Goal: Task Accomplishment & Management: Complete application form

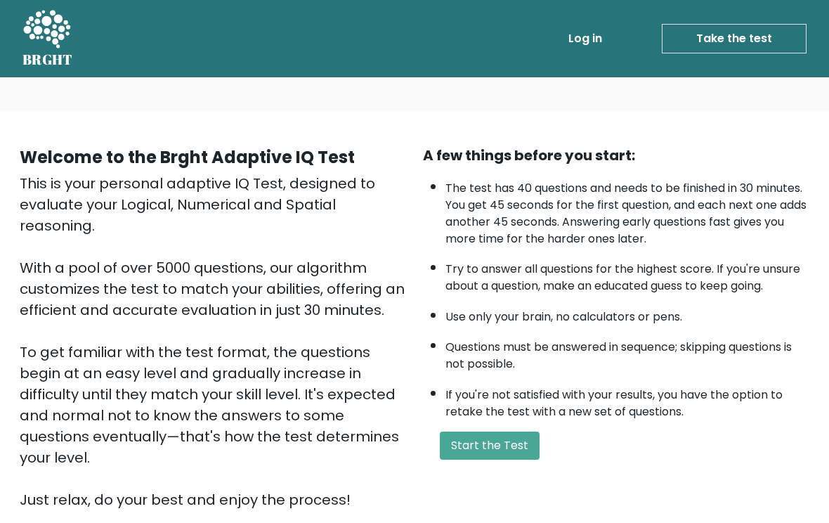
scroll to position [154, 0]
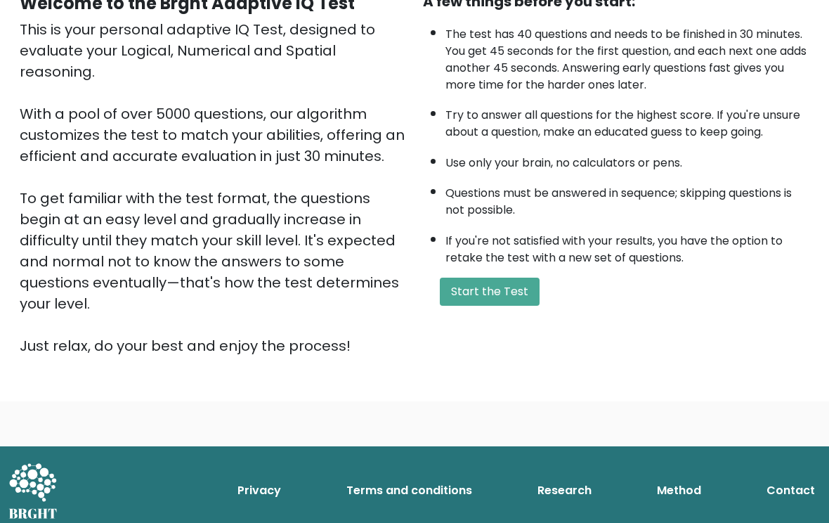
click at [524, 306] on button "Start the Test" at bounding box center [490, 292] width 100 height 28
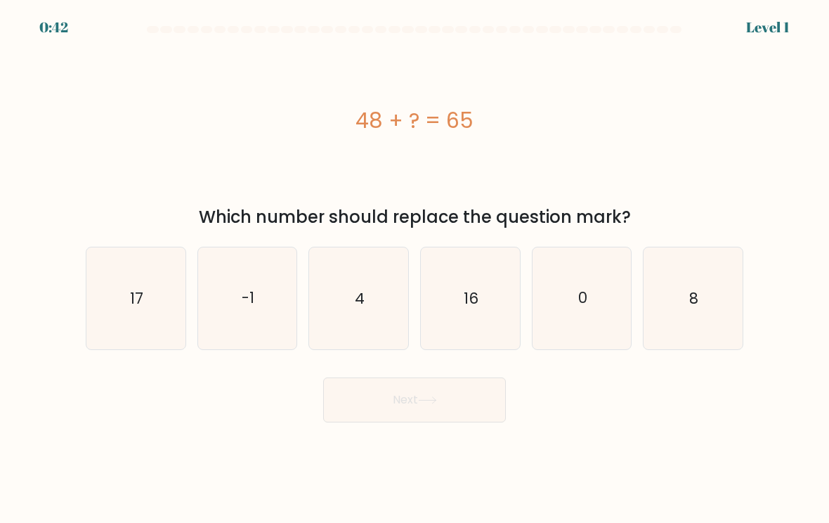
click at [129, 271] on icon "17" at bounding box center [135, 298] width 99 height 99
click at [415, 268] on input "a. 17" at bounding box center [415, 264] width 1 height 7
radio input "true"
click at [121, 280] on icon "17" at bounding box center [136, 298] width 98 height 98
click at [415, 268] on input "a. 17" at bounding box center [415, 264] width 1 height 7
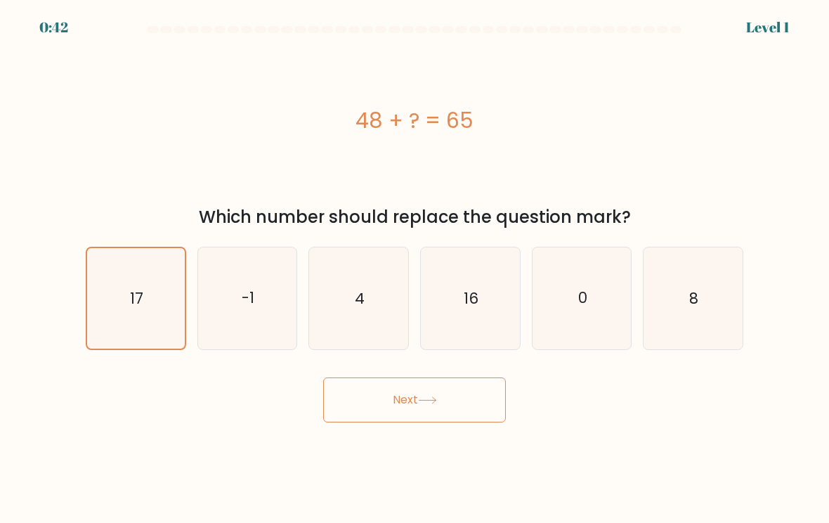
click at [120, 280] on icon "17" at bounding box center [136, 298] width 98 height 98
click at [415, 268] on input "a. 17" at bounding box center [415, 264] width 1 height 7
click at [121, 281] on icon "17" at bounding box center [136, 298] width 98 height 98
click at [415, 268] on input "a. 17" at bounding box center [415, 264] width 1 height 7
click at [491, 396] on button "Next" at bounding box center [414, 399] width 183 height 45
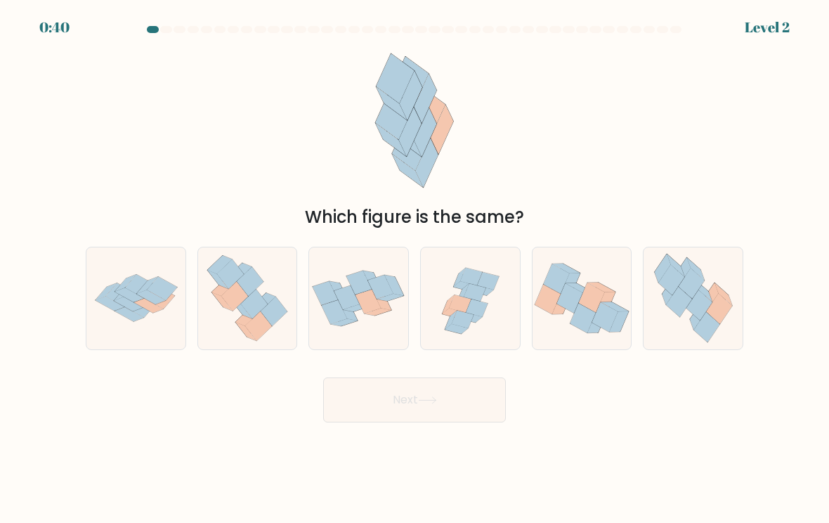
click at [135, 294] on icon at bounding box center [130, 295] width 30 height 14
click at [415, 268] on input "a." at bounding box center [415, 264] width 1 height 7
radio input "true"
click at [467, 400] on button "Next" at bounding box center [414, 399] width 183 height 45
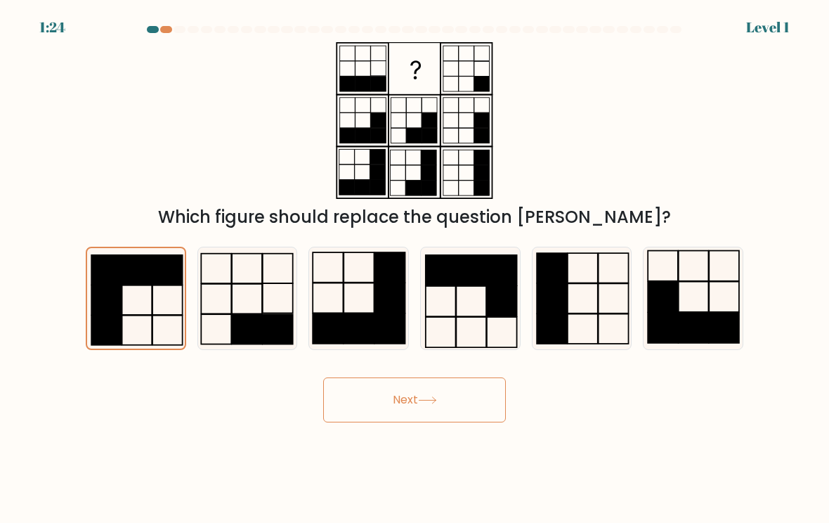
click at [466, 398] on button "Next" at bounding box center [414, 399] width 183 height 45
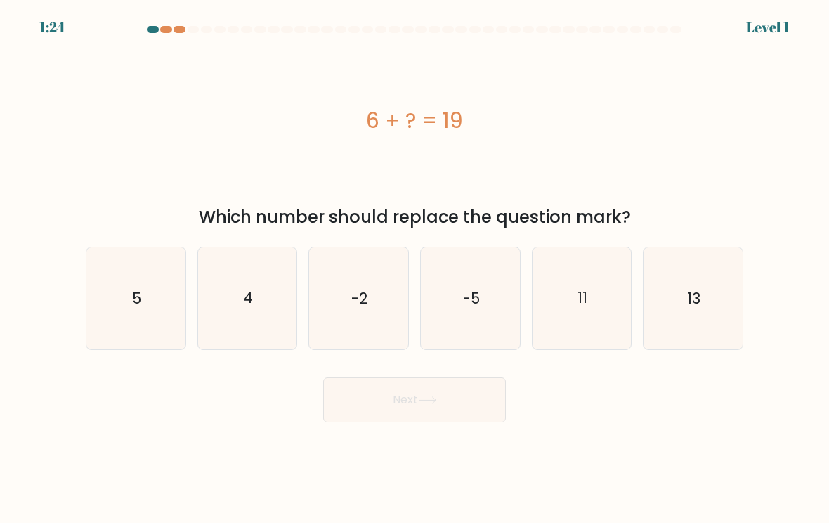
click at [459, 400] on button "Next" at bounding box center [414, 399] width 183 height 45
click at [126, 296] on icon "5" at bounding box center [135, 298] width 99 height 99
click at [415, 268] on input "a. 5" at bounding box center [415, 264] width 1 height 7
radio input "true"
click at [461, 400] on button "Next" at bounding box center [414, 399] width 183 height 45
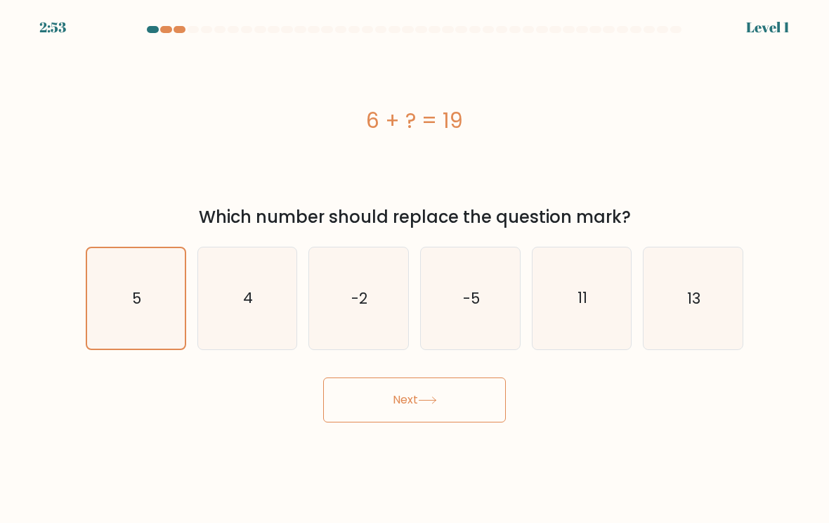
click at [140, 304] on text "5" at bounding box center [136, 297] width 9 height 20
click at [415, 268] on input "a. 5" at bounding box center [415, 264] width 1 height 7
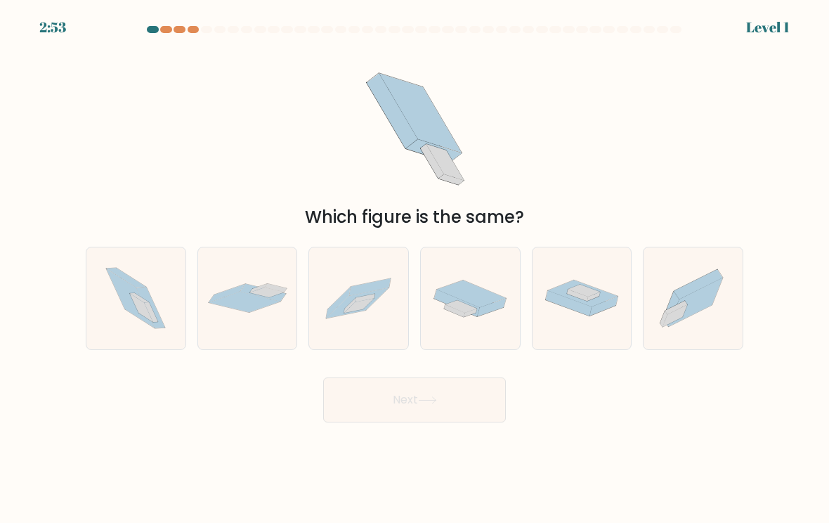
click at [469, 398] on button "Next" at bounding box center [414, 399] width 183 height 45
click at [469, 396] on button "Next" at bounding box center [414, 399] width 183 height 45
click at [133, 307] on icon at bounding box center [131, 298] width 48 height 59
click at [415, 268] on input "a." at bounding box center [415, 264] width 1 height 7
radio input "true"
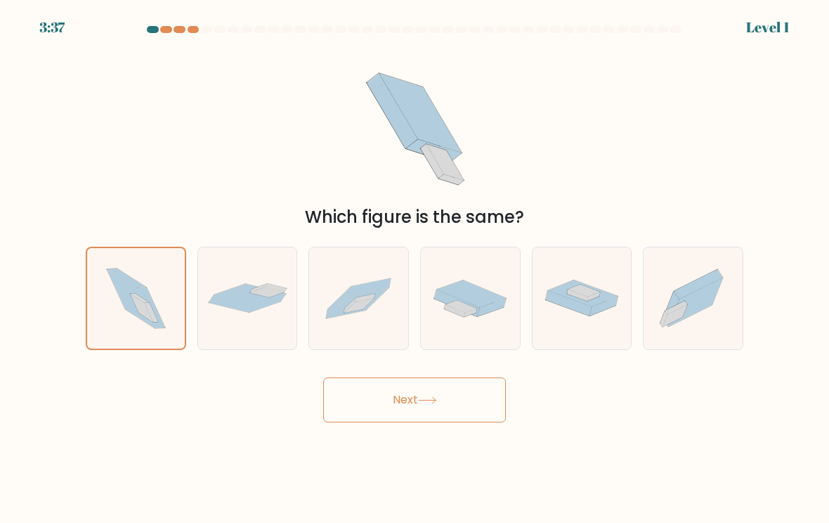
click at [477, 388] on button "Next" at bounding box center [414, 399] width 183 height 45
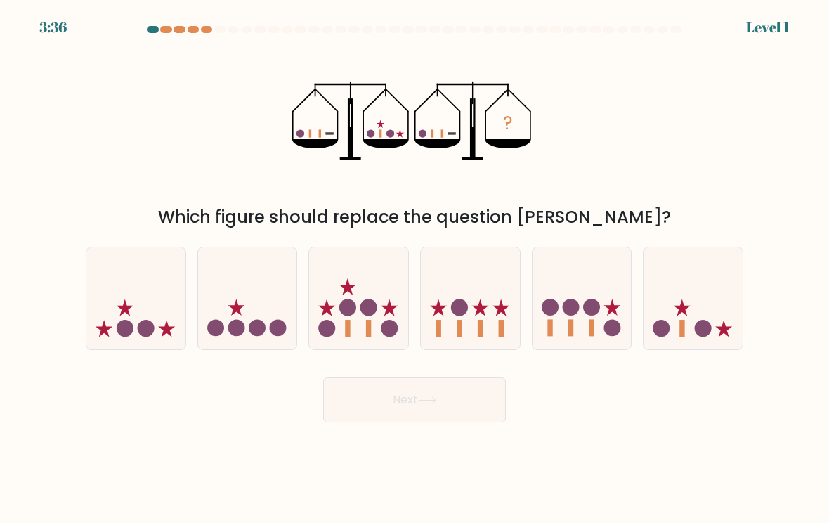
click at [129, 292] on icon at bounding box center [135, 298] width 99 height 82
click at [415, 268] on input "a." at bounding box center [415, 264] width 1 height 7
radio input "true"
click at [478, 388] on button "Next" at bounding box center [414, 399] width 183 height 45
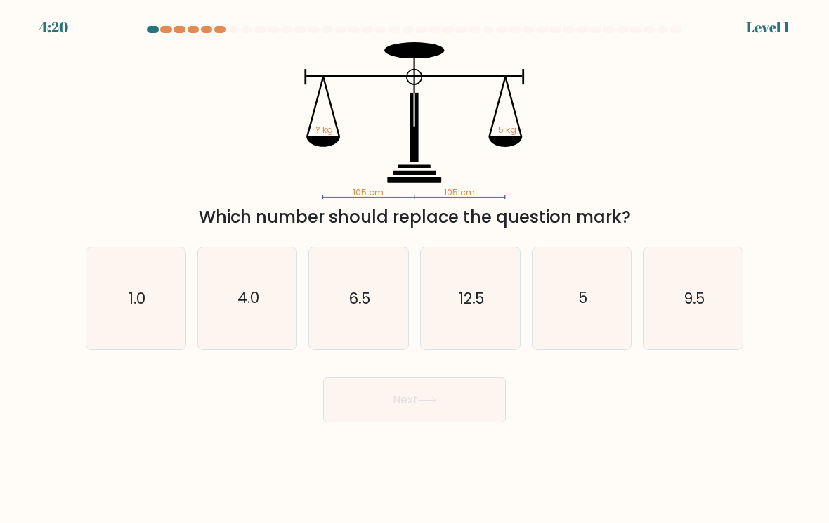
click at [129, 299] on text "1.0" at bounding box center [137, 297] width 17 height 20
click at [415, 268] on input "a. 1.0" at bounding box center [415, 264] width 1 height 7
radio input "true"
click at [467, 393] on button "Next" at bounding box center [414, 399] width 183 height 45
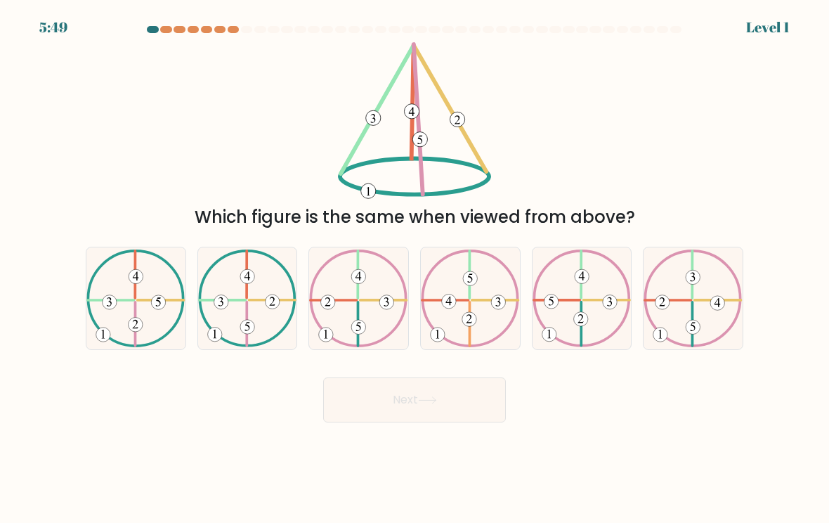
click at [117, 308] on icon at bounding box center [135, 298] width 99 height 98
click at [415, 268] on input "a." at bounding box center [415, 264] width 1 height 7
radio input "true"
click at [463, 391] on button "Next" at bounding box center [414, 399] width 183 height 45
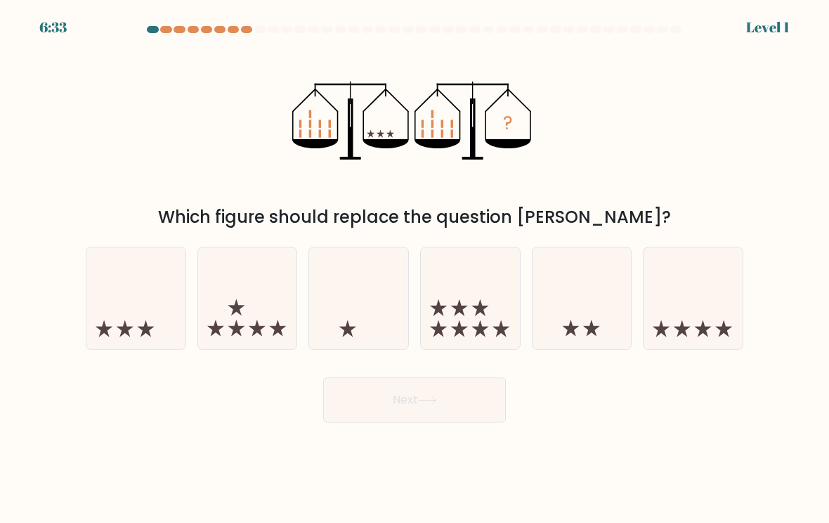
click at [117, 293] on icon at bounding box center [135, 298] width 99 height 82
click at [415, 268] on input "a." at bounding box center [415, 264] width 1 height 7
radio input "true"
click at [469, 382] on button "Next" at bounding box center [414, 399] width 183 height 45
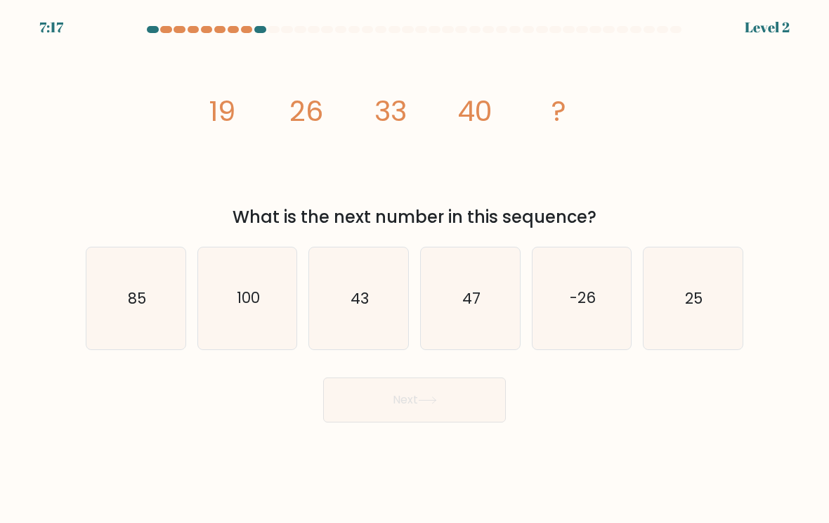
click at [117, 301] on icon "85" at bounding box center [135, 298] width 99 height 99
click at [415, 268] on input "a. 85" at bounding box center [415, 264] width 1 height 7
radio input "true"
click at [470, 395] on button "Next" at bounding box center [414, 399] width 183 height 45
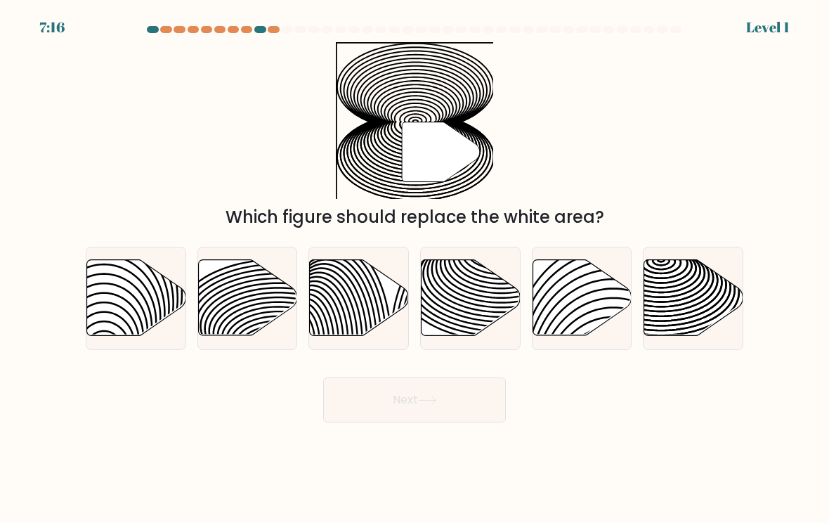
click at [471, 397] on button "Next" at bounding box center [414, 399] width 183 height 45
click at [115, 299] on icon at bounding box center [136, 298] width 99 height 76
click at [415, 268] on input "a." at bounding box center [415, 264] width 1 height 7
radio input "true"
click at [465, 403] on button "Next" at bounding box center [414, 399] width 183 height 45
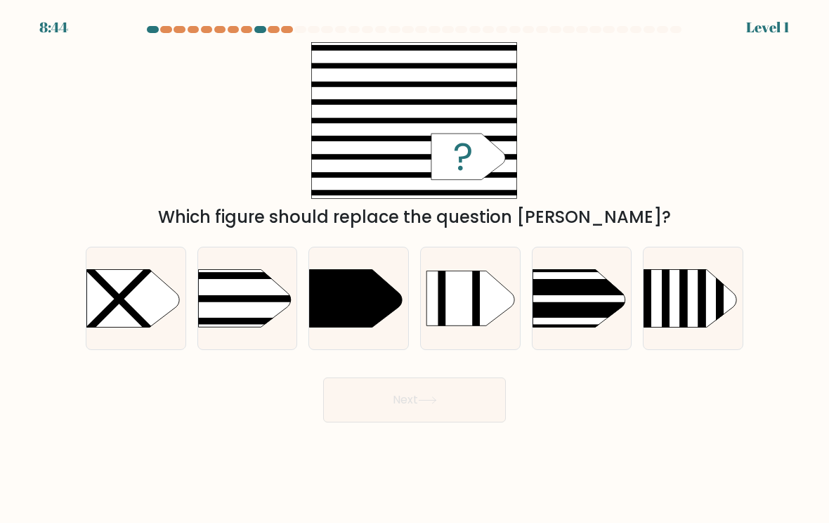
click at [115, 296] on rect at bounding box center [119, 299] width 74 height 74
click at [415, 268] on input "a." at bounding box center [415, 264] width 1 height 7
radio input "true"
click at [468, 393] on button "Next" at bounding box center [414, 399] width 183 height 45
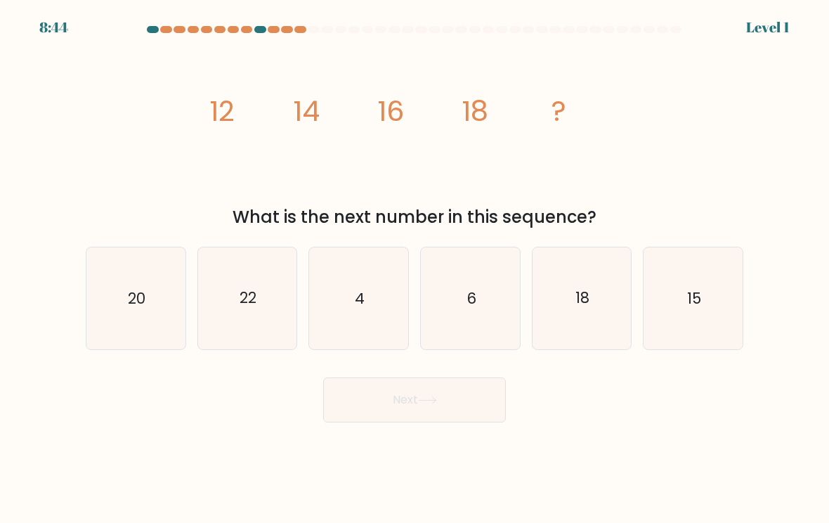
click at [116, 297] on icon "20" at bounding box center [135, 298] width 99 height 99
click at [415, 268] on input "a. 20" at bounding box center [415, 264] width 1 height 7
radio input "true"
click at [471, 396] on button "Next" at bounding box center [414, 399] width 183 height 45
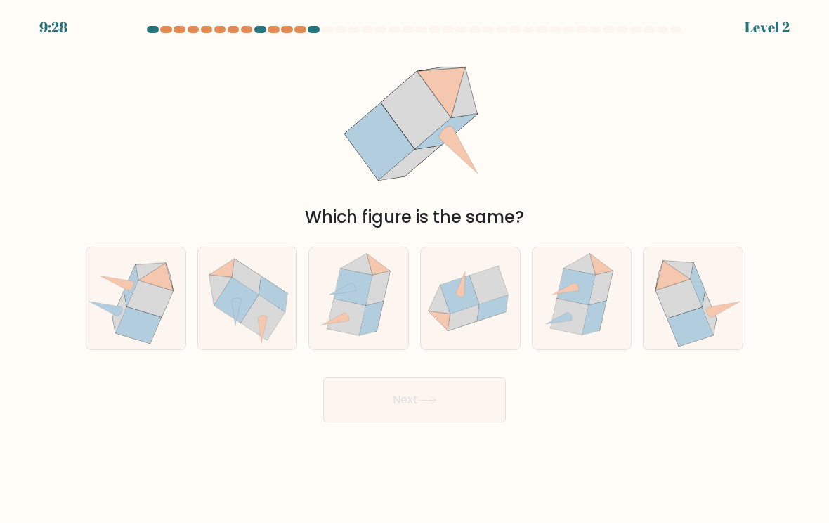
click at [121, 292] on icon at bounding box center [135, 298] width 99 height 91
click at [415, 268] on input "a." at bounding box center [415, 264] width 1 height 7
radio input "true"
click at [466, 398] on button "Next" at bounding box center [414, 399] width 183 height 45
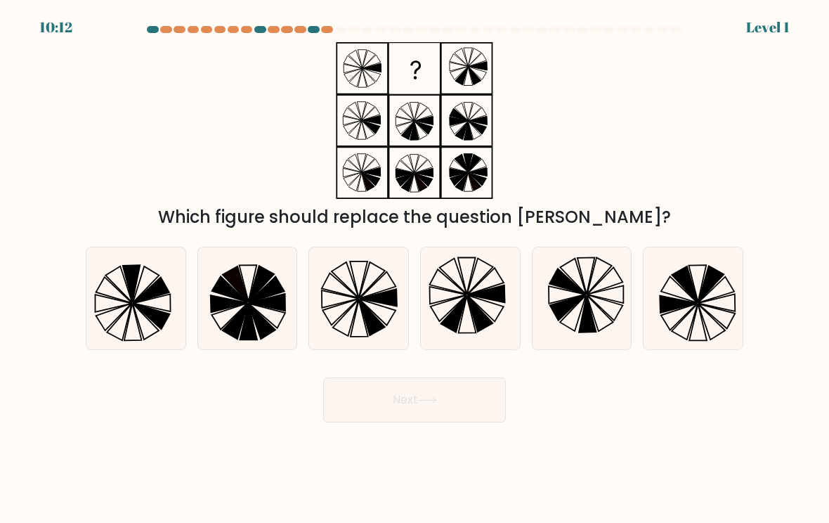
click at [126, 289] on icon at bounding box center [135, 298] width 99 height 99
click at [415, 268] on input "a." at bounding box center [415, 264] width 1 height 7
radio input "true"
click at [465, 397] on button "Next" at bounding box center [414, 399] width 183 height 45
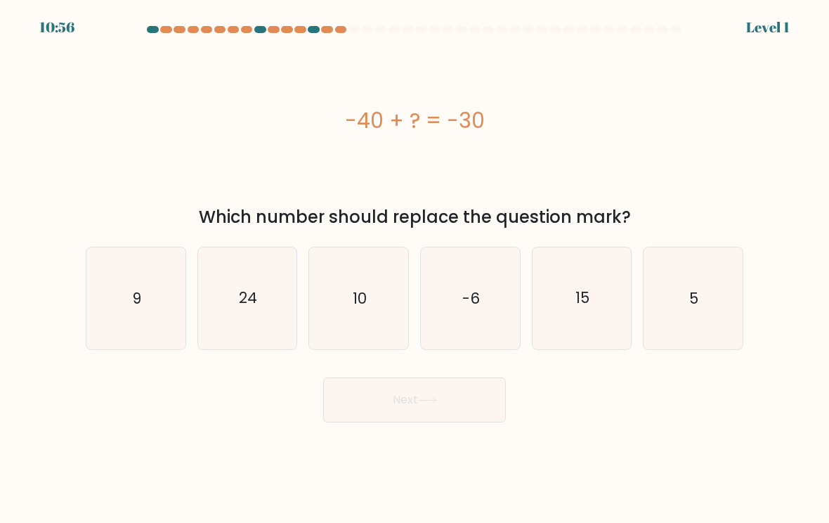
click at [467, 401] on button "Next" at bounding box center [414, 399] width 183 height 45
click at [122, 296] on icon "9" at bounding box center [135, 298] width 99 height 99
click at [415, 268] on input "a. 9" at bounding box center [415, 264] width 1 height 7
radio input "true"
click at [483, 389] on button "Next" at bounding box center [414, 399] width 183 height 45
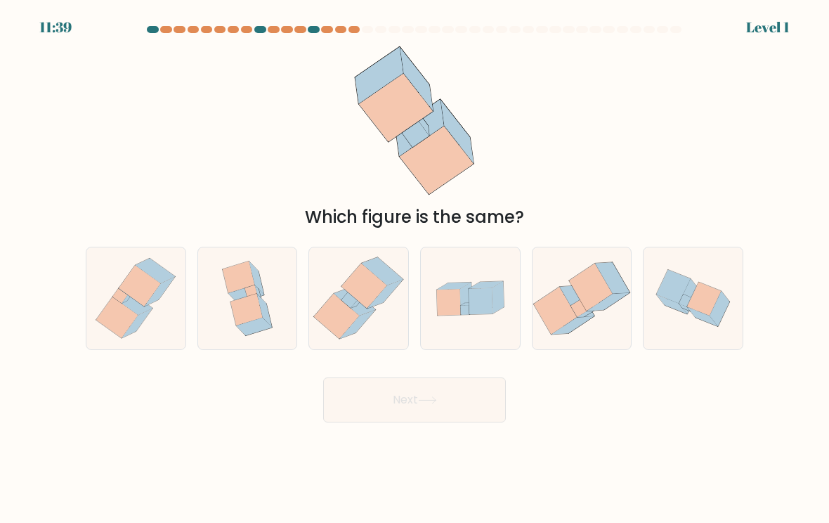
click at [122, 289] on icon at bounding box center [139, 286] width 41 height 41
click at [415, 268] on input "a." at bounding box center [415, 264] width 1 height 7
radio input "true"
click at [468, 401] on button "Next" at bounding box center [414, 399] width 183 height 45
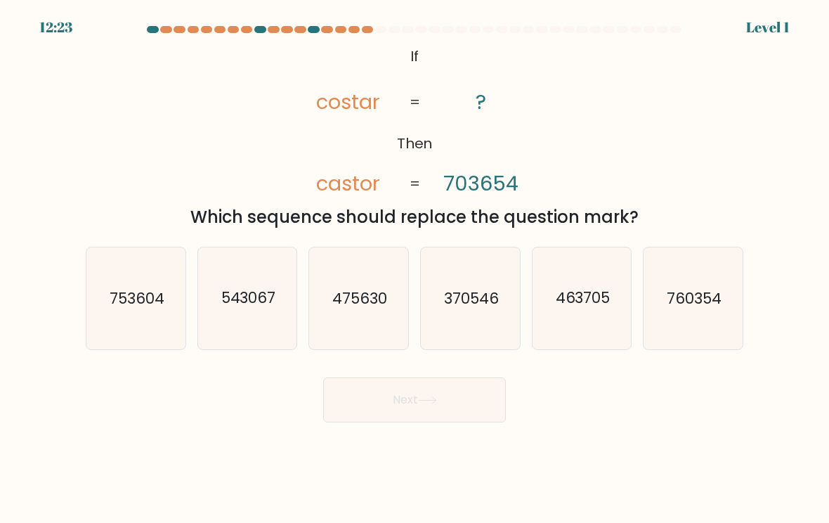
click at [115, 294] on text "753604" at bounding box center [137, 297] width 55 height 20
click at [415, 268] on input "a. 753604" at bounding box center [415, 264] width 1 height 7
radio input "true"
click at [457, 391] on button "Next" at bounding box center [414, 399] width 183 height 45
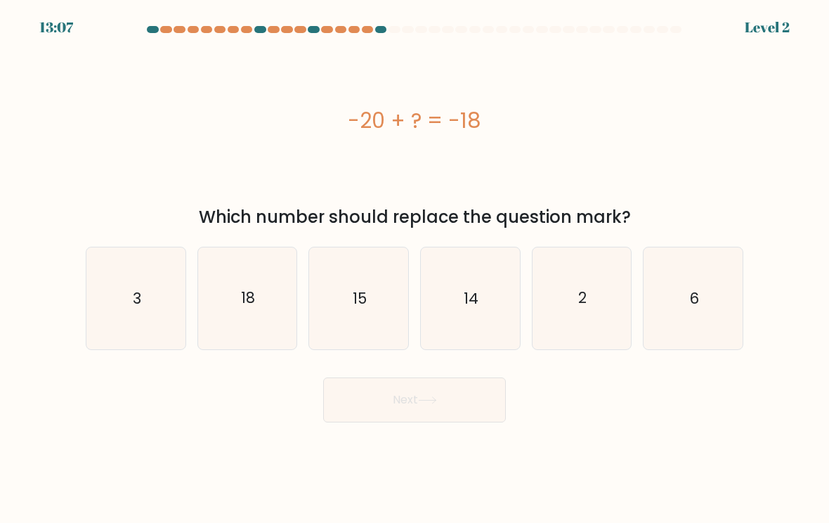
click at [112, 303] on icon "3" at bounding box center [135, 298] width 99 height 99
click at [415, 268] on input "a. 3" at bounding box center [415, 264] width 1 height 7
radio input "true"
click at [462, 389] on button "Next" at bounding box center [414, 399] width 183 height 45
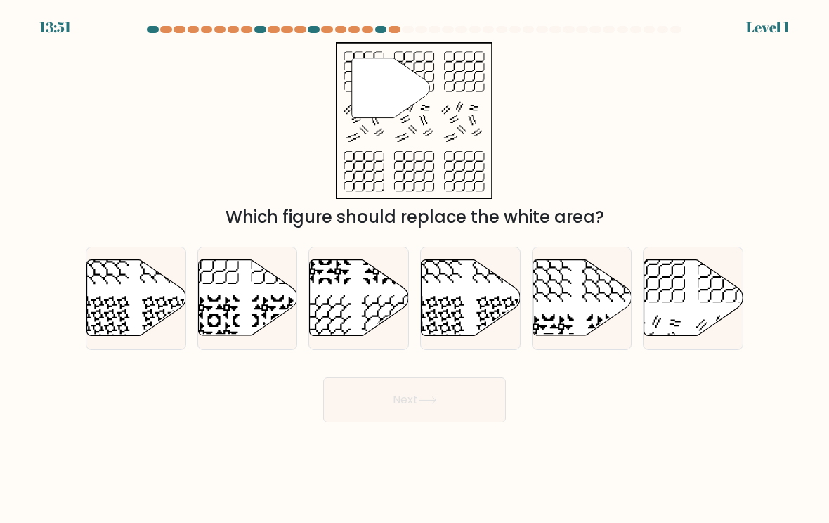
click at [474, 391] on button "Next" at bounding box center [414, 399] width 183 height 45
click at [117, 295] on icon at bounding box center [136, 298] width 99 height 76
click at [415, 268] on input "a." at bounding box center [415, 264] width 1 height 7
radio input "true"
click at [471, 401] on button "Next" at bounding box center [414, 399] width 183 height 45
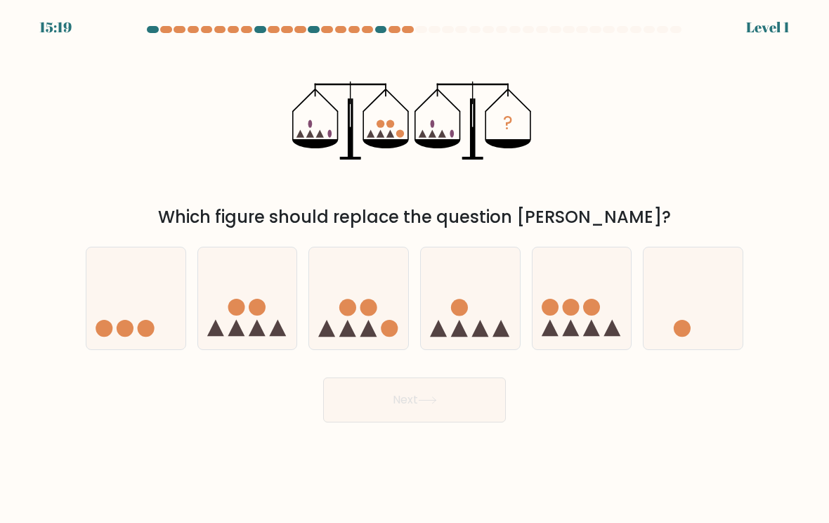
click at [121, 292] on icon at bounding box center [135, 298] width 99 height 82
click at [415, 268] on input "a." at bounding box center [415, 264] width 1 height 7
radio input "true"
click at [460, 400] on button "Next" at bounding box center [414, 399] width 183 height 45
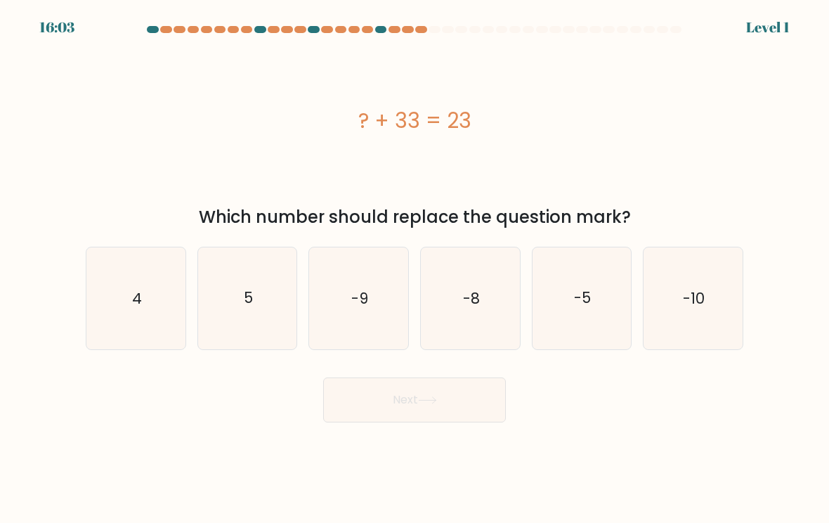
click at [120, 297] on icon "4" at bounding box center [135, 298] width 99 height 99
click at [415, 268] on input "a. 4" at bounding box center [415, 264] width 1 height 7
radio input "true"
click at [467, 396] on button "Next" at bounding box center [414, 399] width 183 height 45
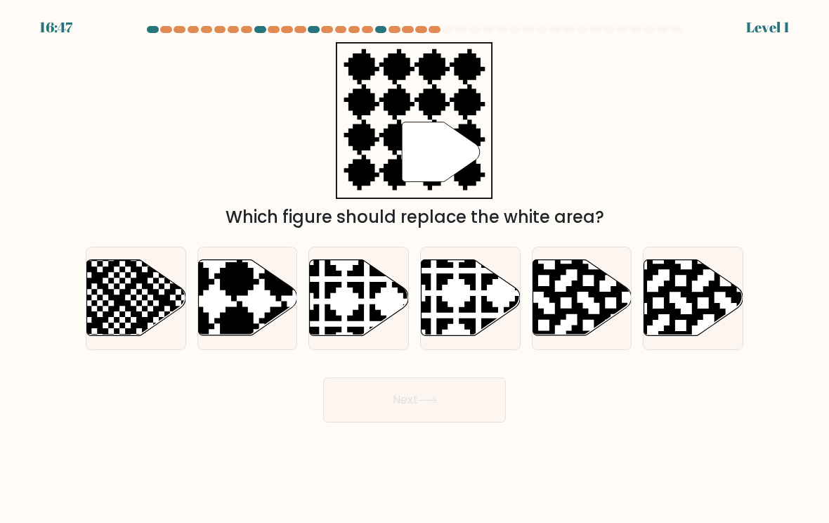
click at [124, 304] on icon at bounding box center [102, 339] width 179 height 179
click at [415, 268] on input "a." at bounding box center [415, 264] width 1 height 7
radio input "true"
click at [463, 405] on button "Next" at bounding box center [414, 399] width 183 height 45
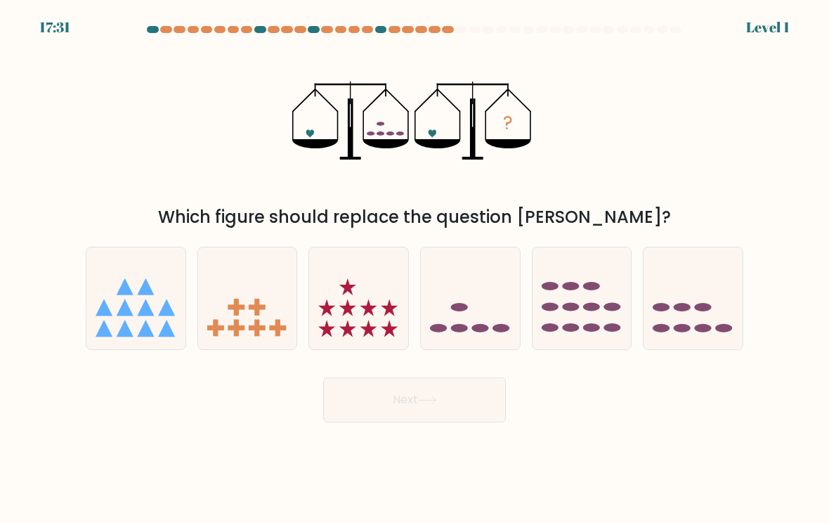
click at [123, 305] on icon at bounding box center [125, 307] width 17 height 17
click at [415, 268] on input "a." at bounding box center [415, 264] width 1 height 7
radio input "true"
click at [471, 398] on button "Next" at bounding box center [414, 399] width 183 height 45
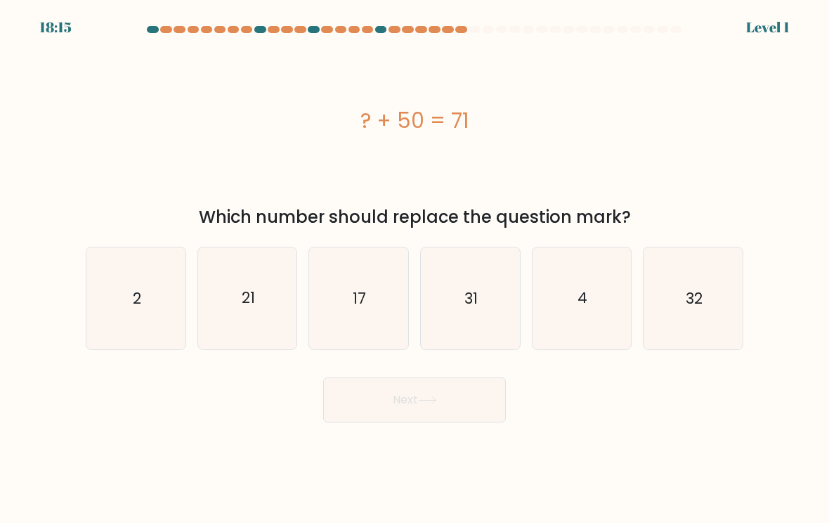
click at [121, 302] on icon "2" at bounding box center [135, 298] width 99 height 99
click at [415, 268] on input "a. 2" at bounding box center [415, 264] width 1 height 7
radio input "true"
click at [493, 410] on button "Next" at bounding box center [414, 399] width 183 height 45
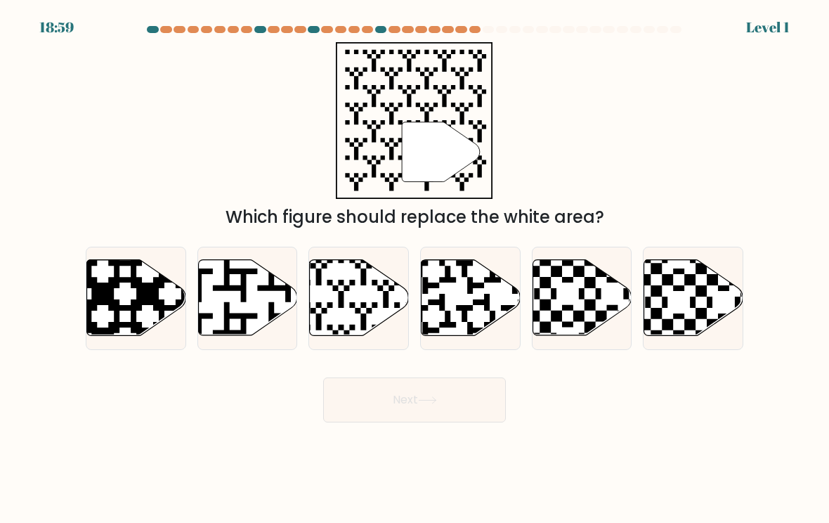
click at [127, 299] on icon at bounding box center [136, 298] width 99 height 76
click at [415, 268] on input "a." at bounding box center [415, 264] width 1 height 7
radio input "true"
click at [479, 392] on button "Next" at bounding box center [414, 399] width 183 height 45
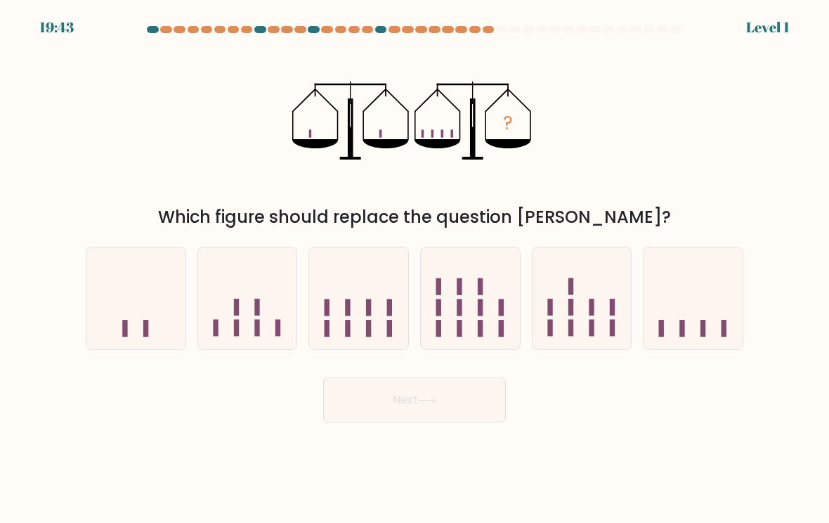
click at [124, 301] on icon at bounding box center [135, 298] width 99 height 82
click at [415, 268] on input "a." at bounding box center [415, 264] width 1 height 7
radio input "true"
click at [474, 395] on button "Next" at bounding box center [414, 399] width 183 height 45
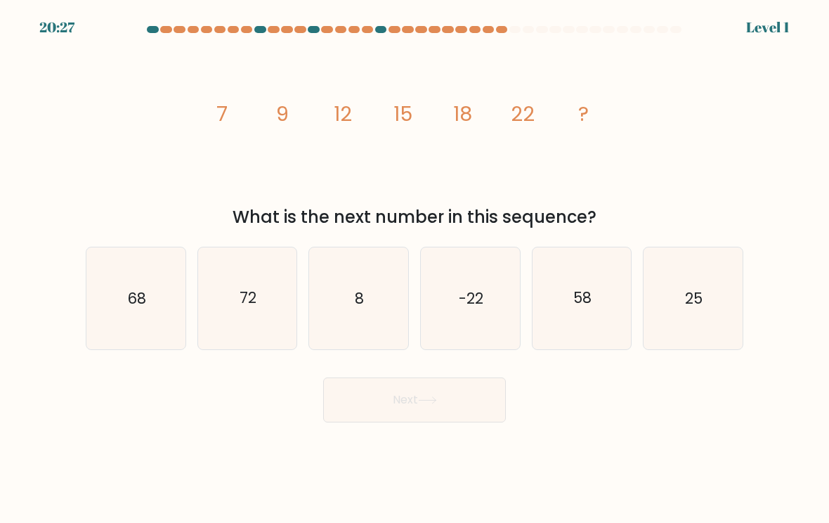
click at [119, 301] on icon "68" at bounding box center [135, 298] width 99 height 99
click at [415, 268] on input "a. 68" at bounding box center [415, 264] width 1 height 7
radio input "true"
click at [480, 403] on button "Next" at bounding box center [414, 399] width 183 height 45
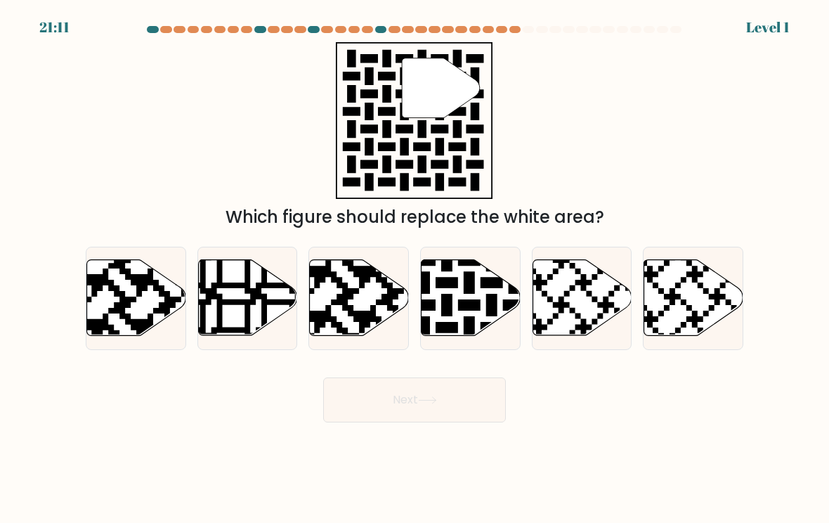
click at [133, 288] on icon at bounding box center [136, 298] width 99 height 76
click at [415, 268] on input "a." at bounding box center [415, 264] width 1 height 7
radio input "true"
click at [482, 386] on button "Next" at bounding box center [414, 399] width 183 height 45
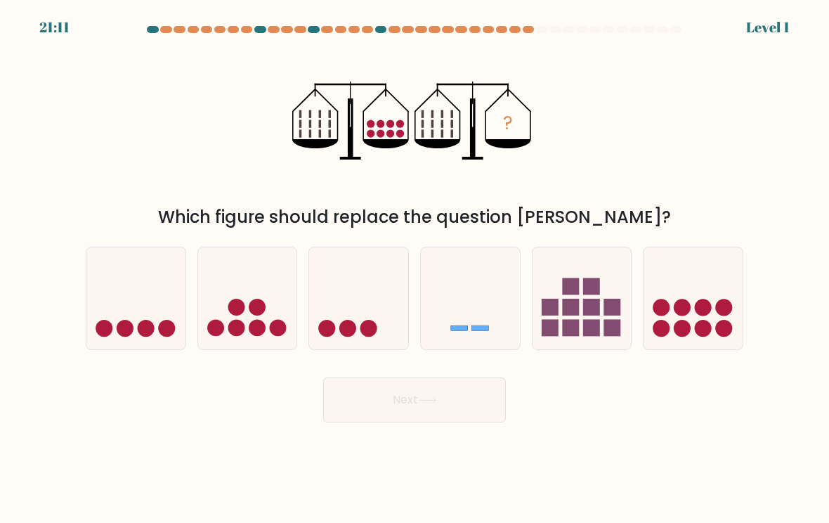
click at [130, 292] on icon at bounding box center [135, 298] width 99 height 82
click at [415, 268] on input "a." at bounding box center [415, 264] width 1 height 7
radio input "true"
click at [481, 382] on button "Next" at bounding box center [414, 399] width 183 height 45
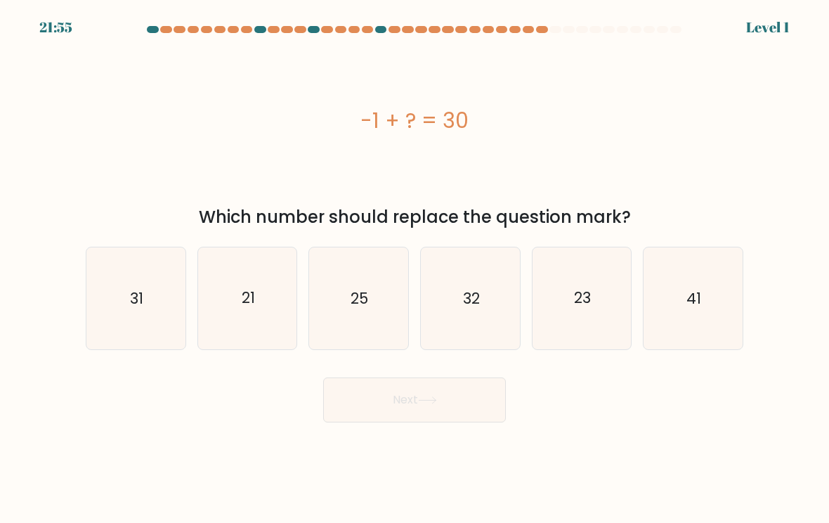
click at [117, 290] on icon "31" at bounding box center [135, 298] width 99 height 99
click at [415, 268] on input "a. 31" at bounding box center [415, 264] width 1 height 7
radio input "true"
click at [478, 386] on button "Next" at bounding box center [414, 399] width 183 height 45
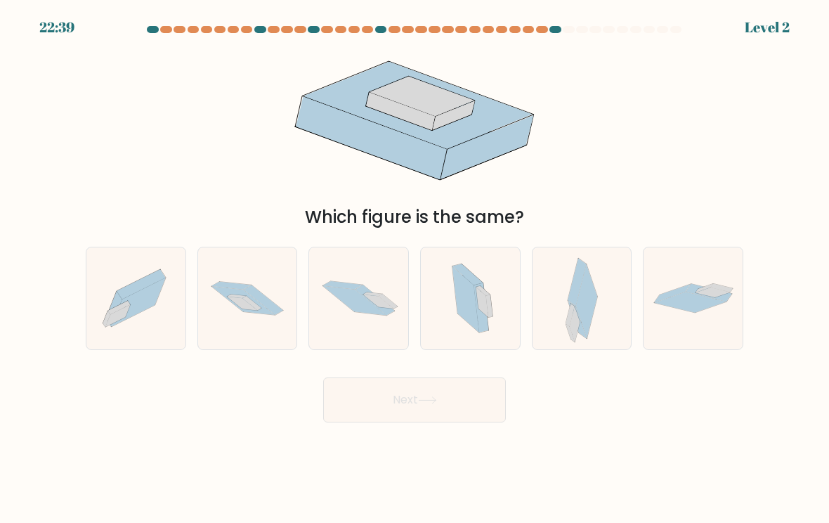
click at [119, 289] on icon at bounding box center [135, 297] width 99 height 87
click at [415, 268] on input "a." at bounding box center [415, 264] width 1 height 7
radio input "true"
click at [471, 393] on button "Next" at bounding box center [414, 399] width 183 height 45
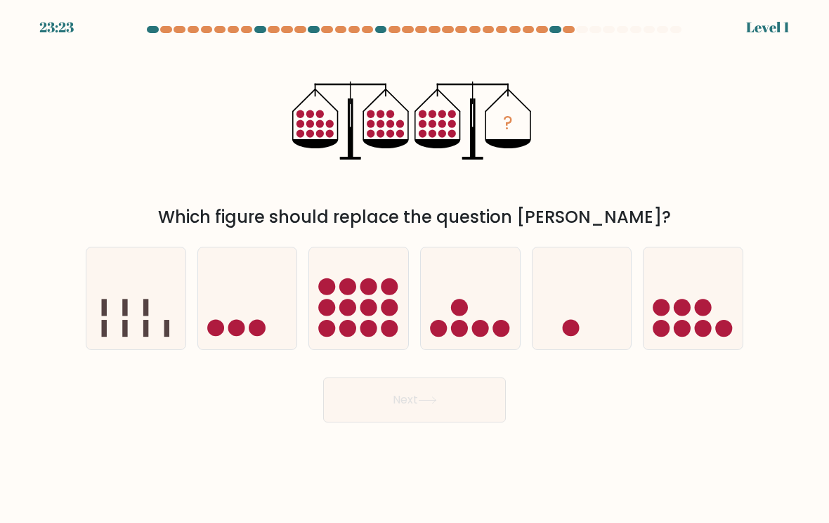
click at [122, 287] on icon at bounding box center [135, 298] width 99 height 82
click at [415, 268] on input "a." at bounding box center [415, 264] width 1 height 7
radio input "true"
click at [480, 400] on button "Next" at bounding box center [414, 399] width 183 height 45
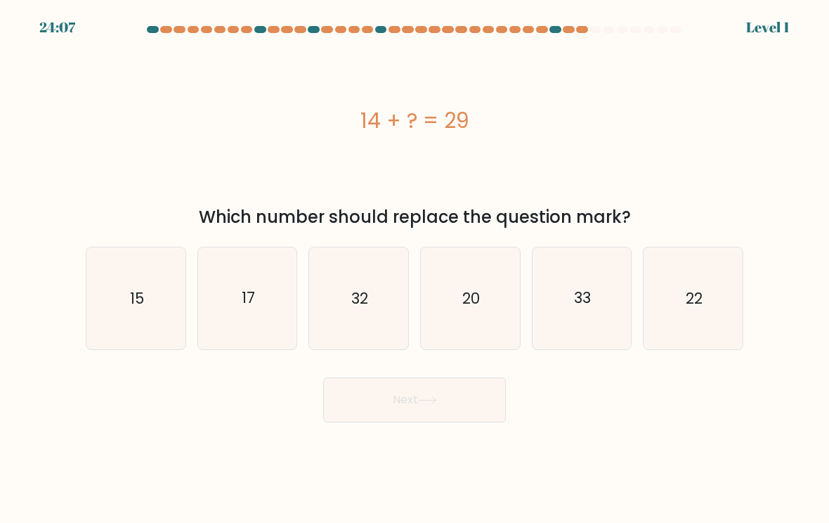
click at [124, 282] on icon "15" at bounding box center [135, 298] width 99 height 99
click at [415, 268] on input "a. 15" at bounding box center [415, 264] width 1 height 7
radio input "true"
click at [474, 397] on button "Next" at bounding box center [414, 399] width 183 height 45
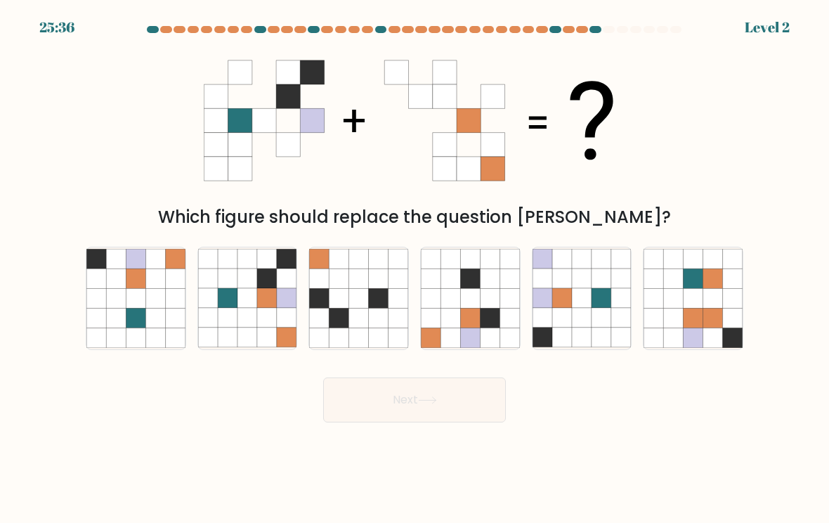
click at [121, 288] on icon at bounding box center [116, 278] width 20 height 20
click at [415, 268] on input "a." at bounding box center [415, 264] width 1 height 7
radio input "true"
click at [475, 398] on button "Next" at bounding box center [414, 399] width 183 height 45
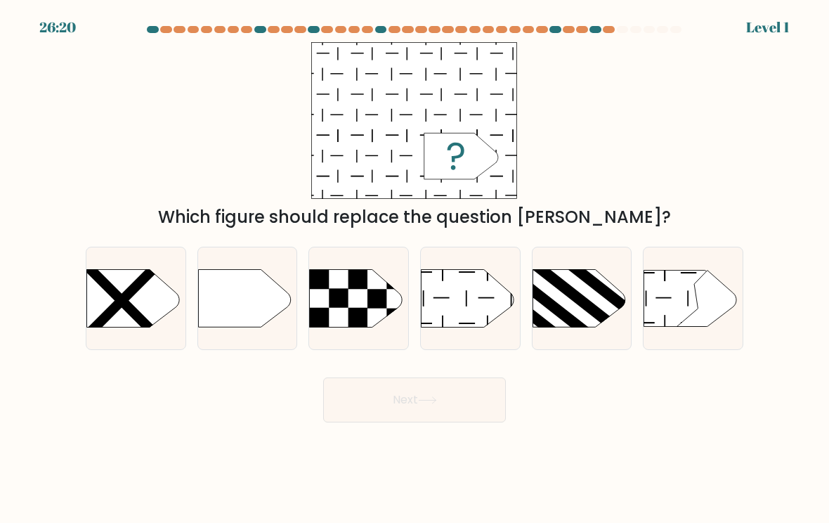
click at [112, 291] on rect at bounding box center [122, 301] width 106 height 106
click at [415, 268] on input "a." at bounding box center [415, 264] width 1 height 7
radio input "true"
click at [462, 398] on button "Next" at bounding box center [414, 399] width 183 height 45
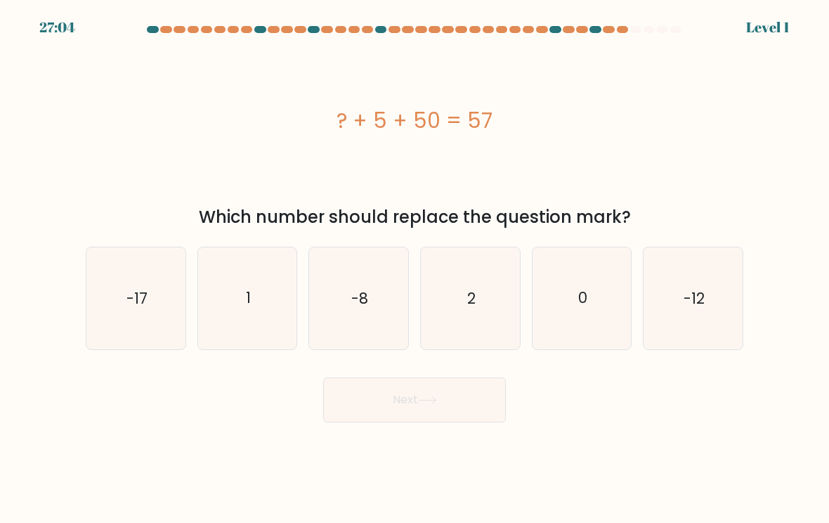
click at [119, 293] on icon "-17" at bounding box center [135, 298] width 99 height 99
click at [415, 268] on input "a. -17" at bounding box center [415, 264] width 1 height 7
radio input "true"
click at [456, 398] on button "Next" at bounding box center [414, 399] width 183 height 45
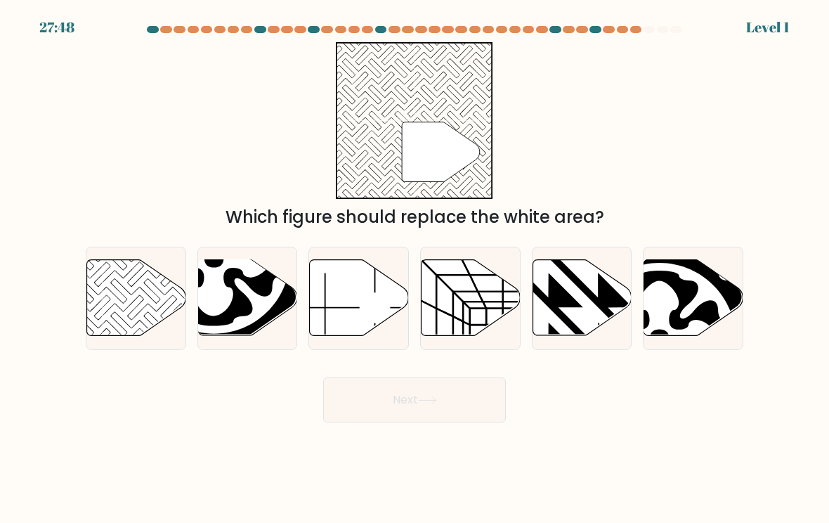
click at [464, 397] on button "Next" at bounding box center [414, 399] width 183 height 45
click at [117, 294] on icon at bounding box center [136, 298] width 99 height 76
click at [415, 268] on input "a." at bounding box center [415, 264] width 1 height 7
radio input "true"
click at [461, 402] on button "Next" at bounding box center [414, 399] width 183 height 45
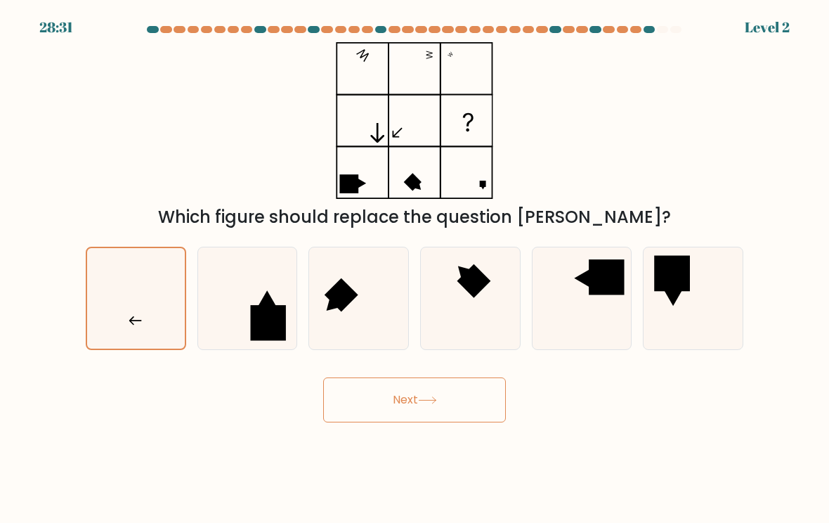
click at [471, 412] on button "Next" at bounding box center [414, 399] width 183 height 45
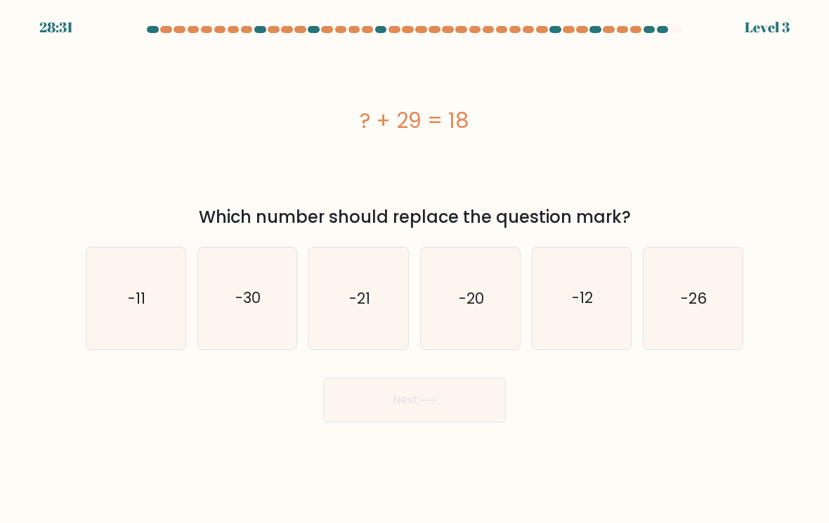
click at [122, 301] on icon "-11" at bounding box center [135, 298] width 99 height 99
click at [415, 268] on input "a. -11" at bounding box center [415, 264] width 1 height 7
radio input "true"
click at [481, 399] on button "Next" at bounding box center [414, 399] width 183 height 45
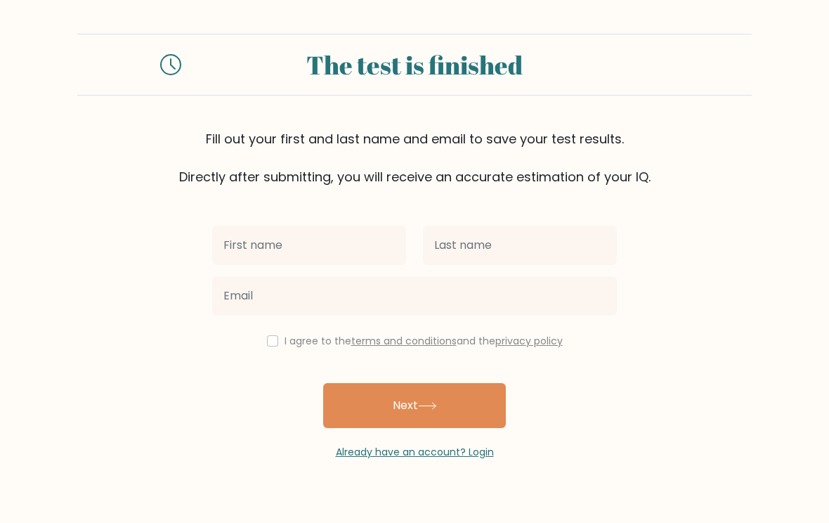
click at [233, 254] on input "text" at bounding box center [309, 245] width 194 height 39
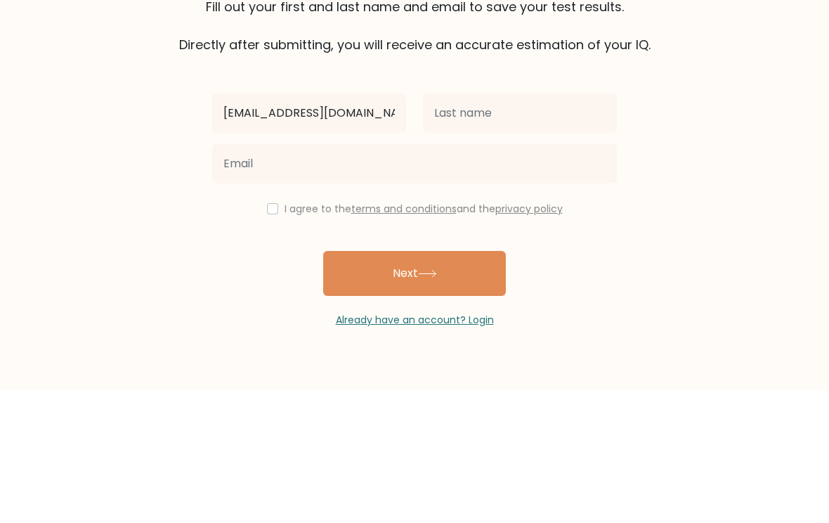
type input "olcayeliyev38@gmail.com"
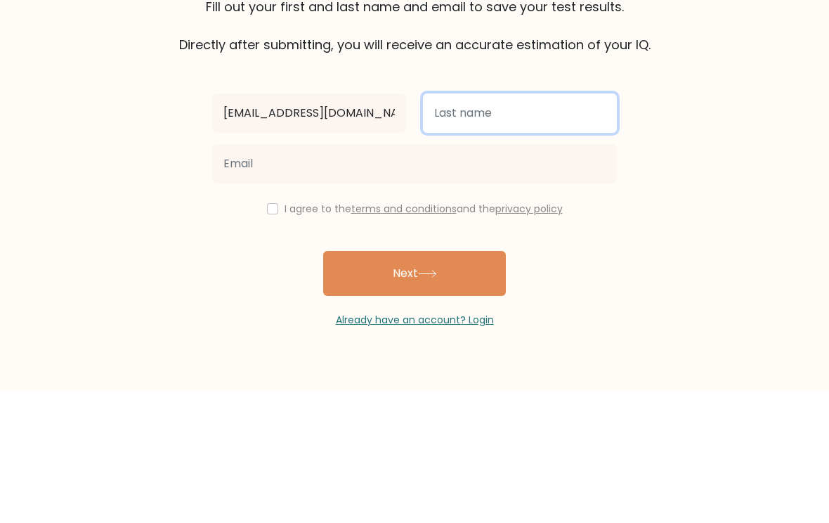
click at [593, 226] on input "text" at bounding box center [520, 245] width 194 height 39
type input "Olcay"
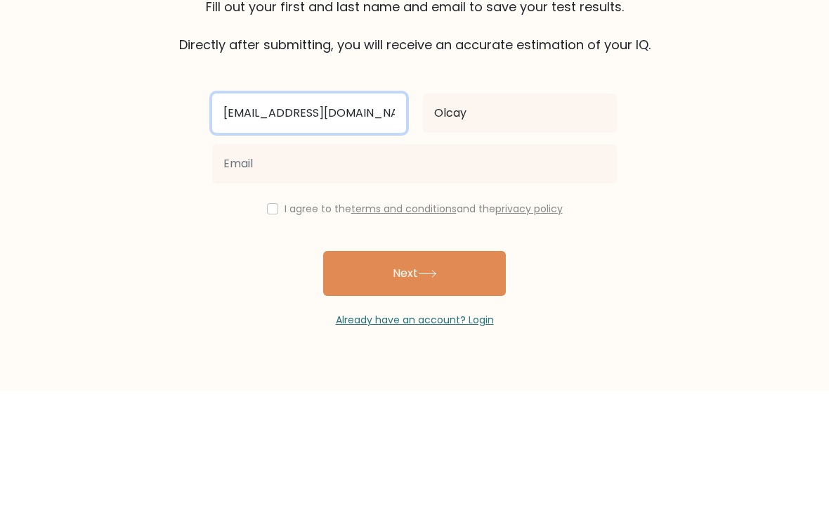
click at [389, 226] on input "olcayeliyev38@gmail.com" at bounding box center [309, 245] width 194 height 39
click at [393, 226] on input "olcayeliyev38@gmail.com" at bounding box center [309, 245] width 194 height 39
click at [383, 226] on input "olcayeliyev38@gmail.com" at bounding box center [309, 245] width 194 height 39
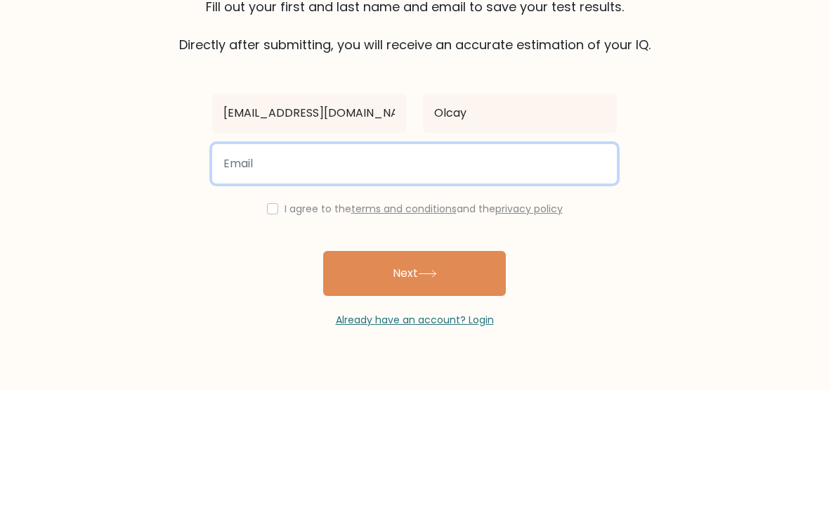
click at [609, 276] on input "email" at bounding box center [414, 295] width 405 height 39
paste input "olcayeliyev38@gmail.com"
type input "olcayeliyev38@gmail.com"
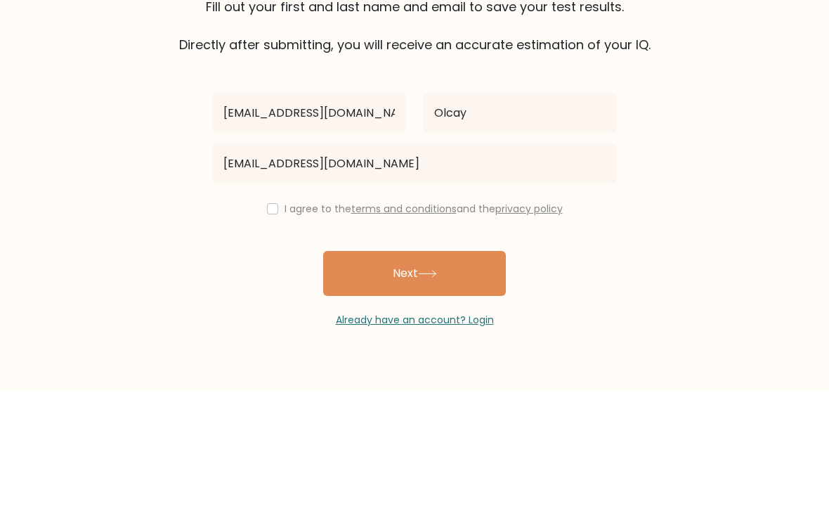
click at [748, 109] on form "The test is finished Fill out your first and last name and email to save your t…" at bounding box center [414, 247] width 829 height 426
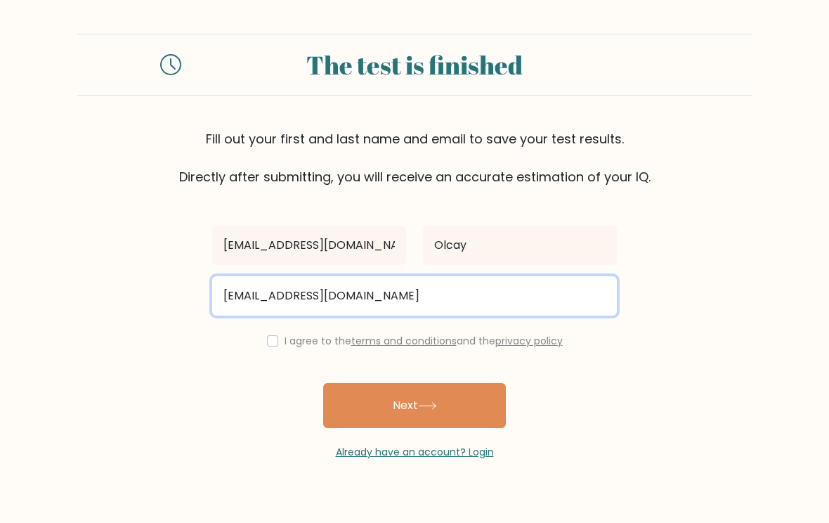
click at [486, 301] on input "olcayeliyev38@gmail.com" at bounding box center [414, 295] width 405 height 39
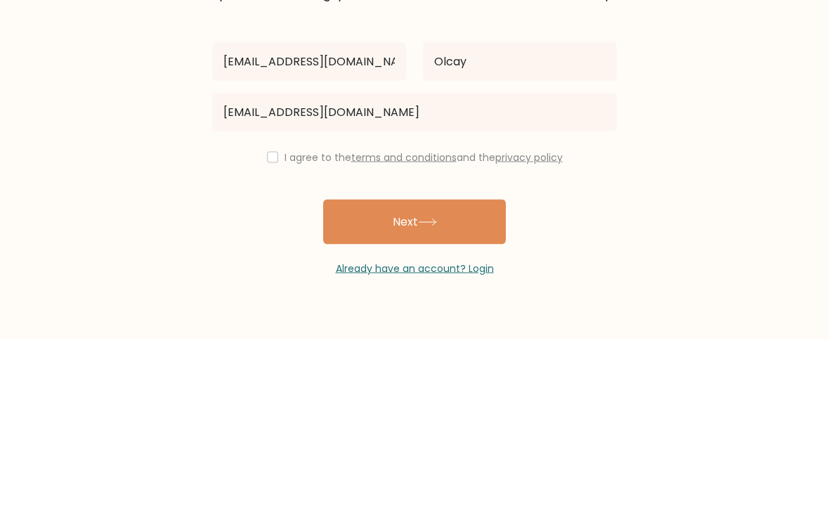
click at [415, 220] on div "Olcay" at bounding box center [520, 245] width 211 height 51
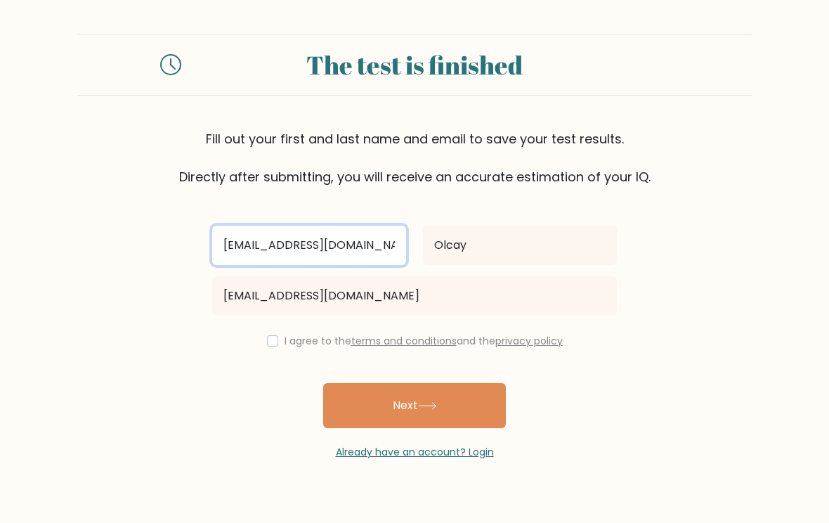
click at [397, 252] on input "olcayeliyev38@gmail.com" at bounding box center [309, 245] width 194 height 39
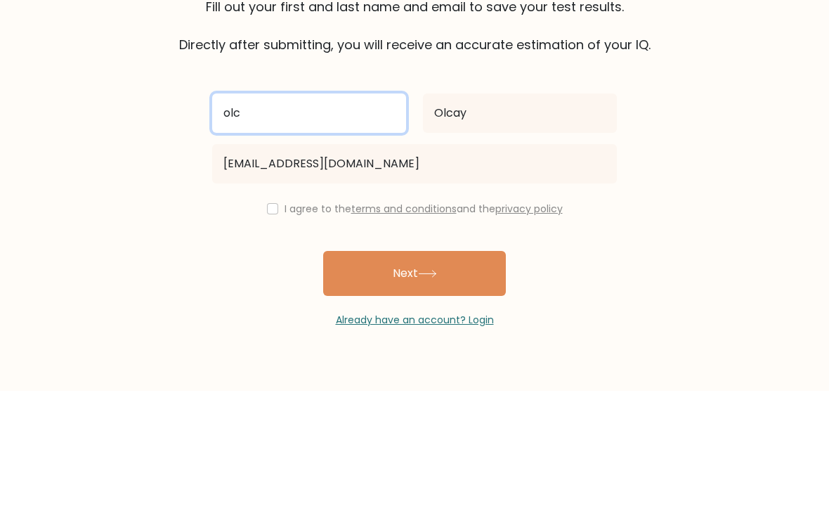
type input "ol"
type input "Olcay"
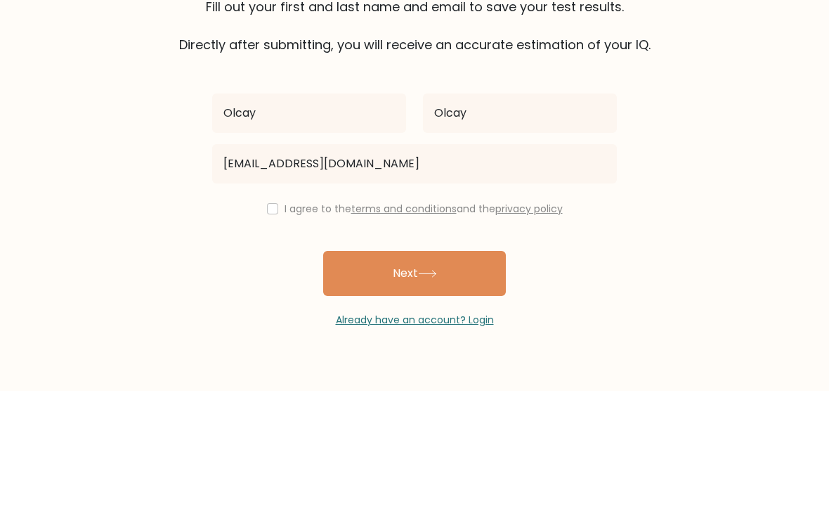
click at [698, 130] on form "The test is finished Fill out your first and last name and email to save your t…" at bounding box center [414, 247] width 829 height 426
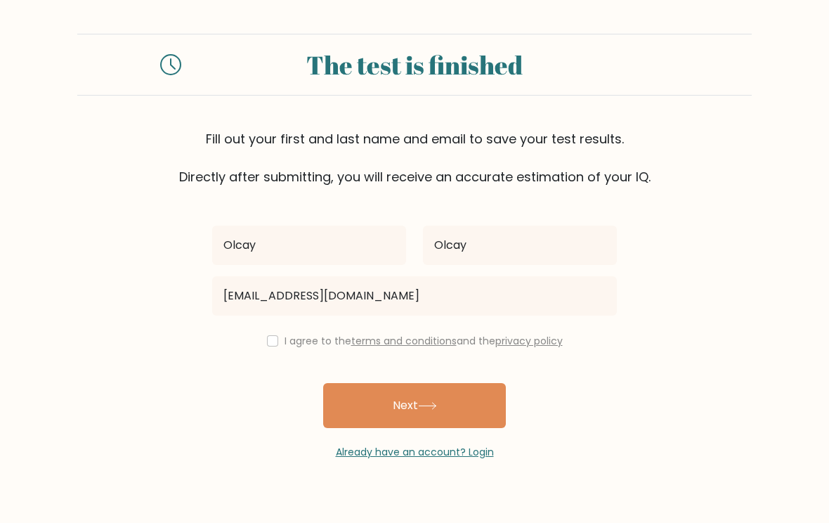
click at [472, 408] on button "Next" at bounding box center [414, 405] width 183 height 45
click at [252, 344] on div "I agree to the terms and conditions and the privacy policy" at bounding box center [415, 340] width 422 height 17
click at [495, 400] on button "Next" at bounding box center [414, 405] width 183 height 45
click at [263, 351] on div "Olcay Olcay olcayeliyev38@gmail.com I agree to the terms and conditions and the…" at bounding box center [415, 322] width 422 height 273
click at [267, 346] on input "checkbox" at bounding box center [272, 340] width 11 height 11
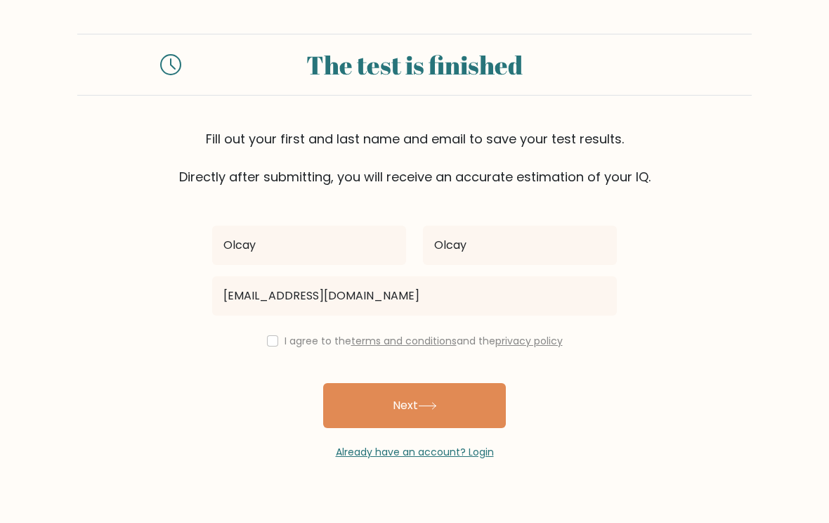
checkbox input "true"
click at [488, 393] on button "Next" at bounding box center [414, 405] width 183 height 45
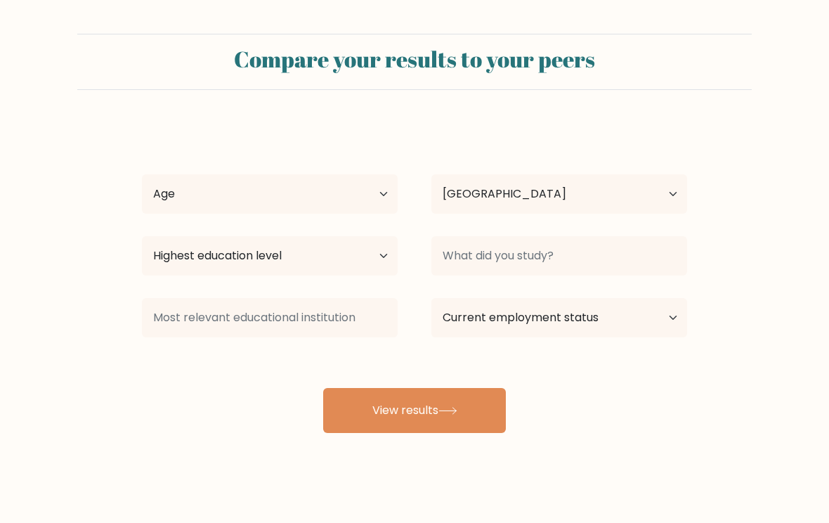
select select "AZ"
click at [236, 251] on select "Highest education level No schooling Primary Lower Secondary Upper Secondary Oc…" at bounding box center [270, 255] width 256 height 39
select select "primary"
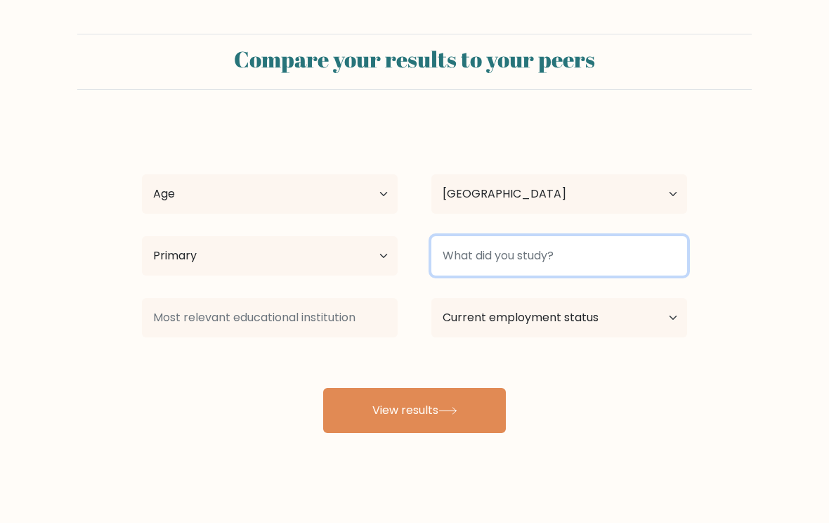
click at [656, 250] on input at bounding box center [559, 255] width 256 height 39
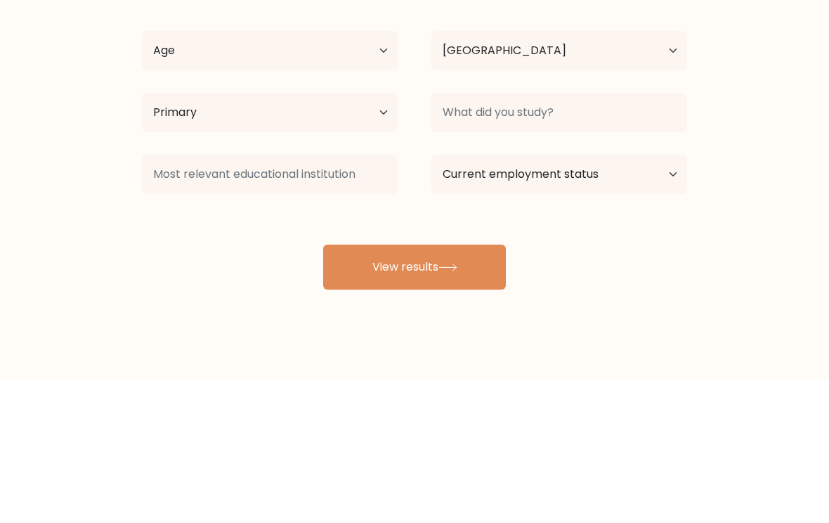
click at [727, 179] on form "Compare your results to your peers Olcay Olcay Age Under 18 years old 18-24 yea…" at bounding box center [414, 233] width 829 height 399
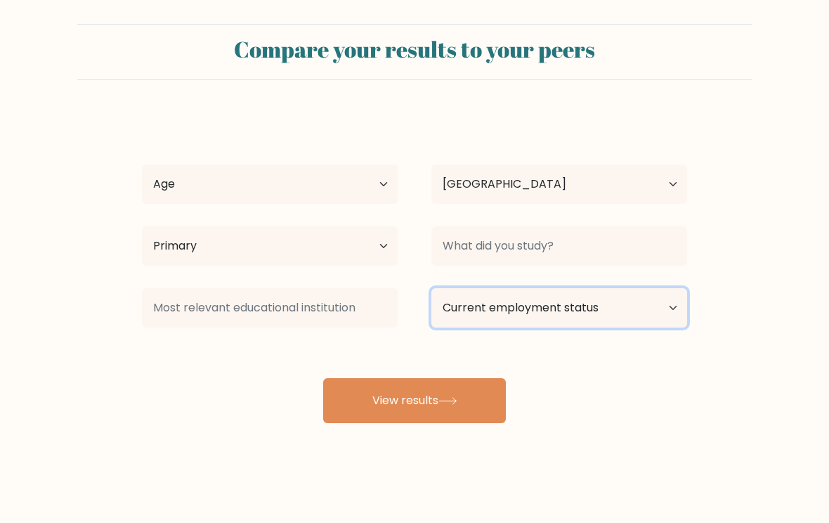
click at [636, 313] on select "Current employment status Employed Student Retired Other / prefer not to answer" at bounding box center [559, 307] width 256 height 39
select select "student"
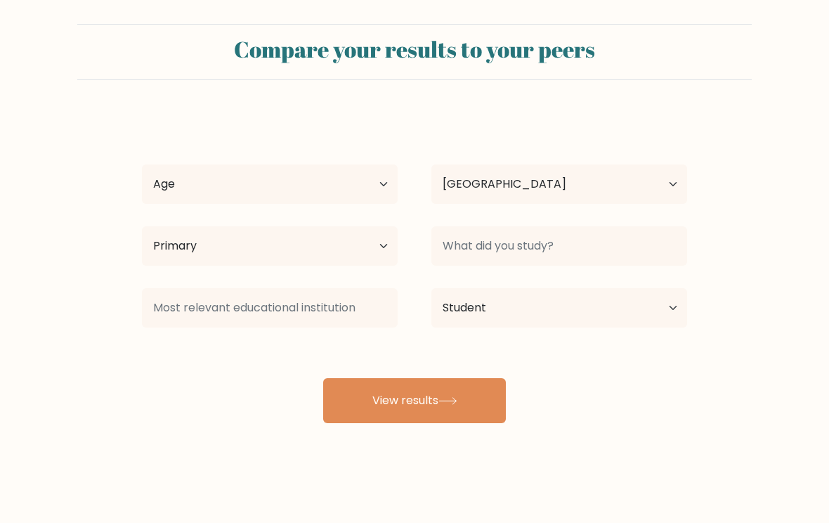
click at [486, 389] on button "View results" at bounding box center [414, 400] width 183 height 45
click at [197, 174] on select "Age Under 18 years old 18-24 years old 25-34 years old 35-44 years old 45-54 ye…" at bounding box center [270, 183] width 256 height 39
select select "min_18"
click at [471, 403] on button "View results" at bounding box center [414, 400] width 183 height 45
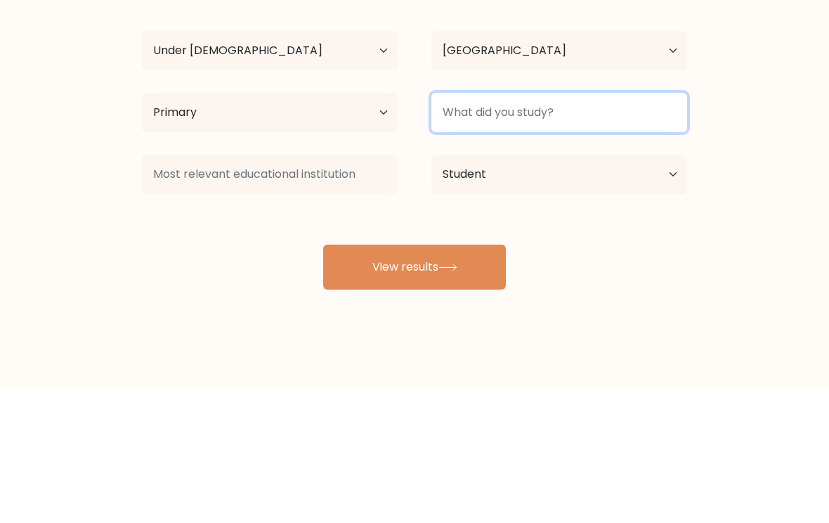
click at [630, 226] on input at bounding box center [559, 245] width 256 height 39
type input "Medecine"
click at [415, 378] on button "View results" at bounding box center [414, 400] width 183 height 45
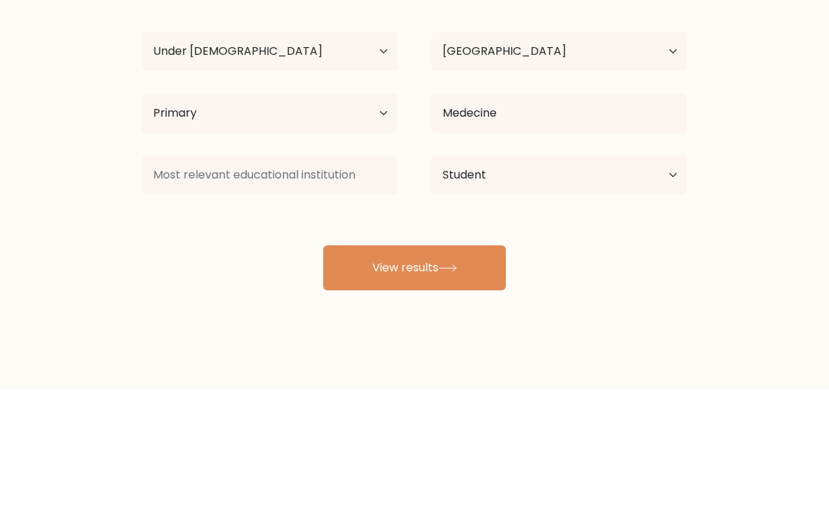
click at [774, 137] on form "Compare your results to your peers Olcay Olcay Age Under 18 years old 18-24 yea…" at bounding box center [414, 223] width 829 height 399
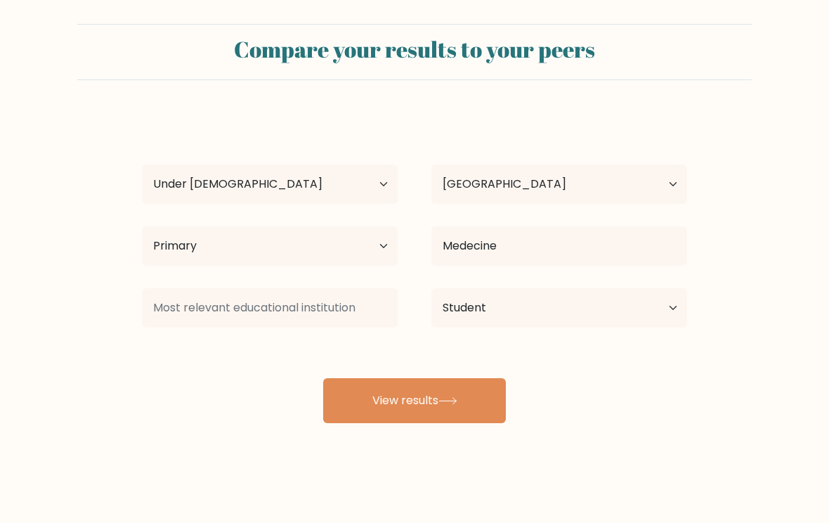
click at [357, 408] on button "View results" at bounding box center [414, 400] width 183 height 45
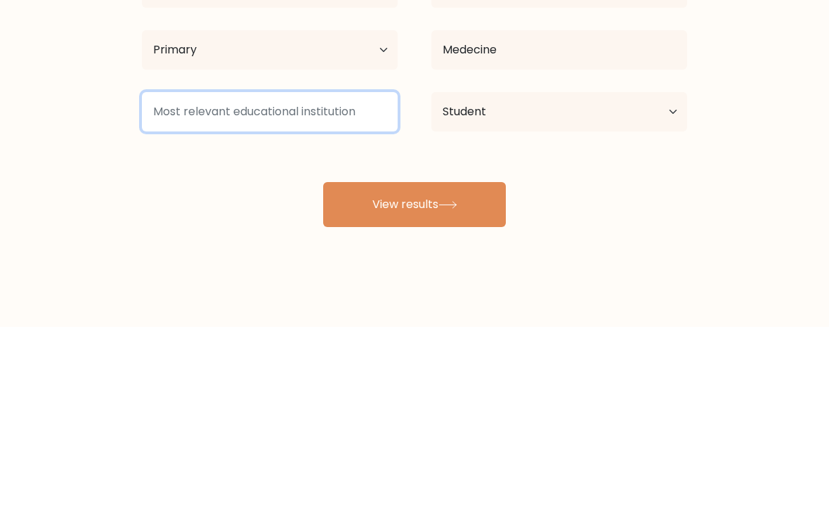
click at [345, 378] on button "View results" at bounding box center [414, 400] width 183 height 45
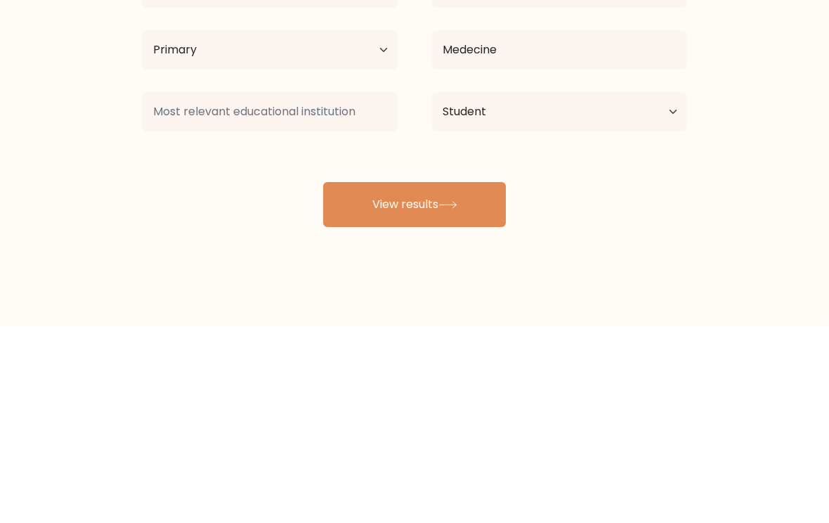
click at [724, 147] on form "Compare your results to your peers Olcay Olcay Age Under 18 years old 18-24 yea…" at bounding box center [414, 223] width 829 height 399
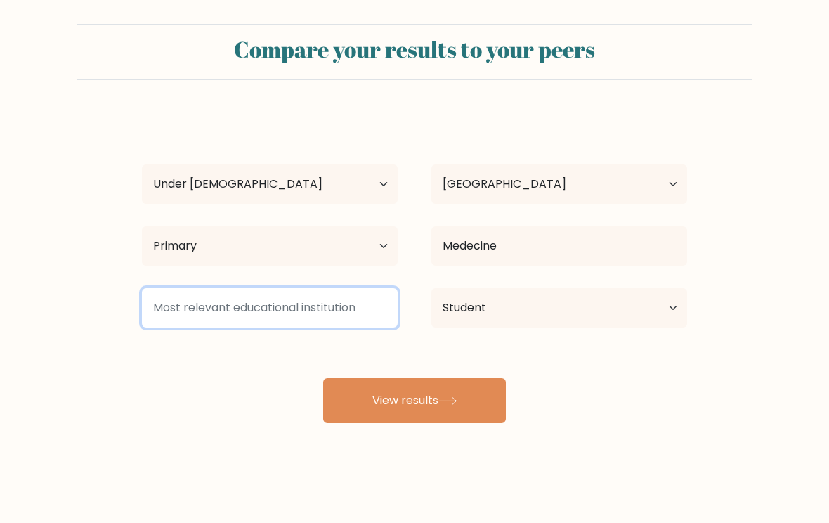
click at [182, 302] on input at bounding box center [270, 307] width 256 height 39
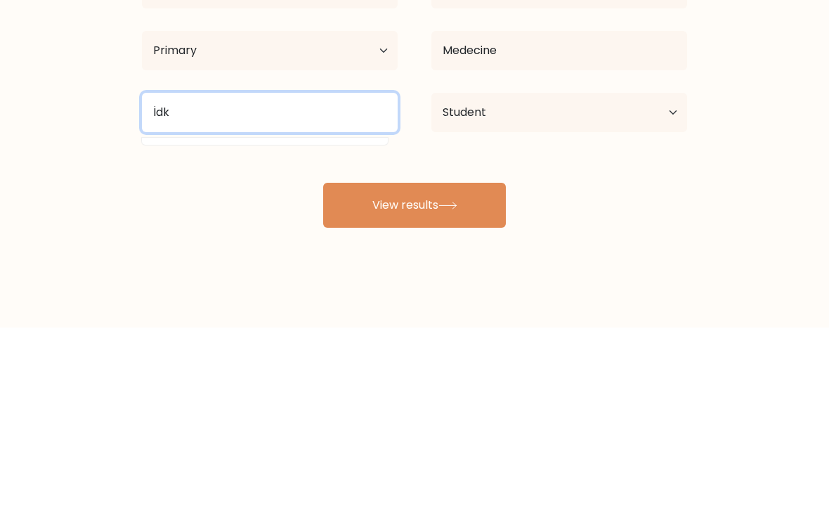
type input "İdk"
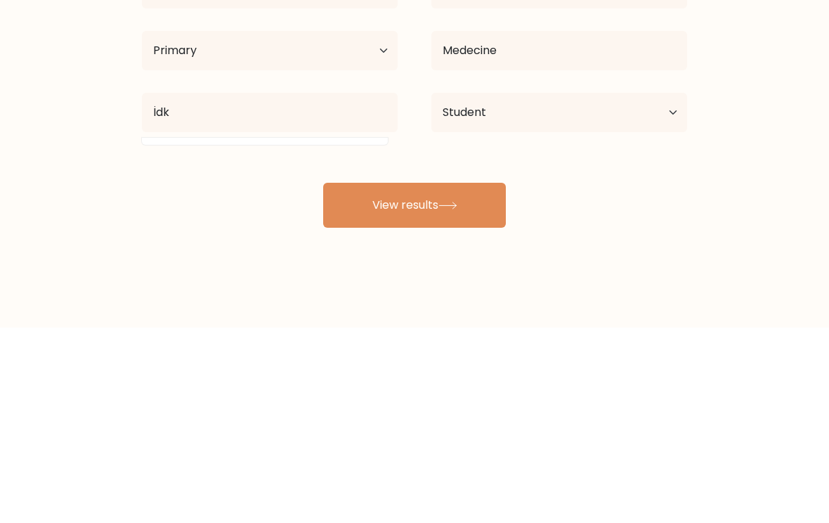
click at [340, 378] on button "View results" at bounding box center [414, 400] width 183 height 45
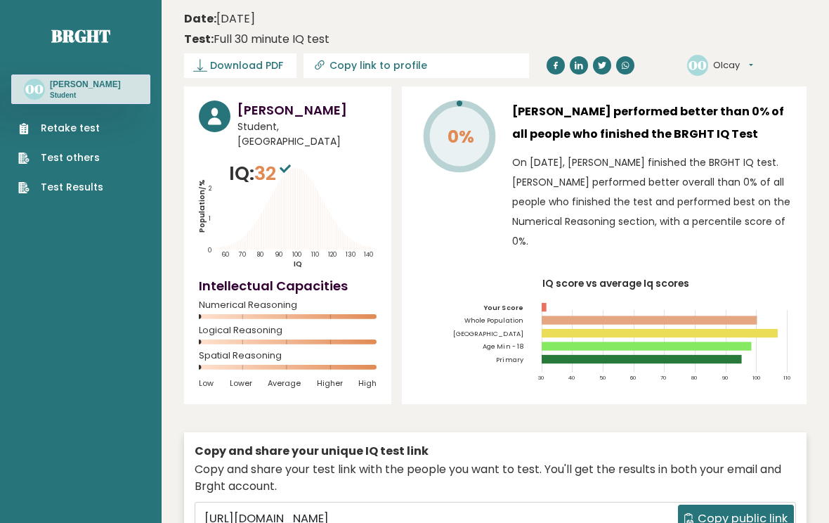
click at [57, 129] on link "Retake test" at bounding box center [60, 128] width 85 height 15
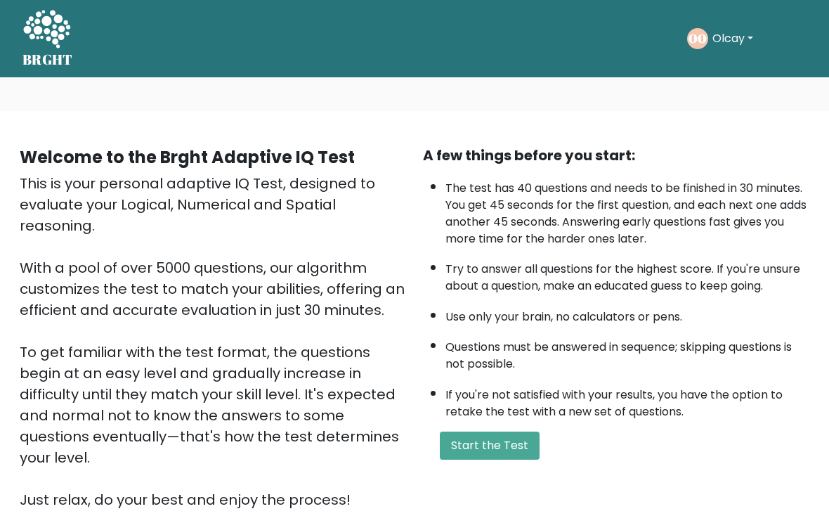
click at [749, 34] on button "Olcay" at bounding box center [732, 39] width 49 height 18
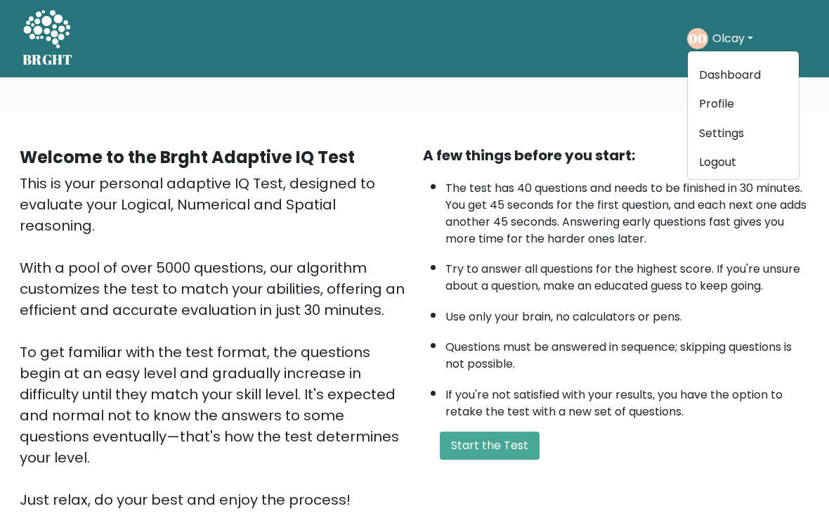
click at [748, 159] on link "Logout" at bounding box center [743, 162] width 111 height 22
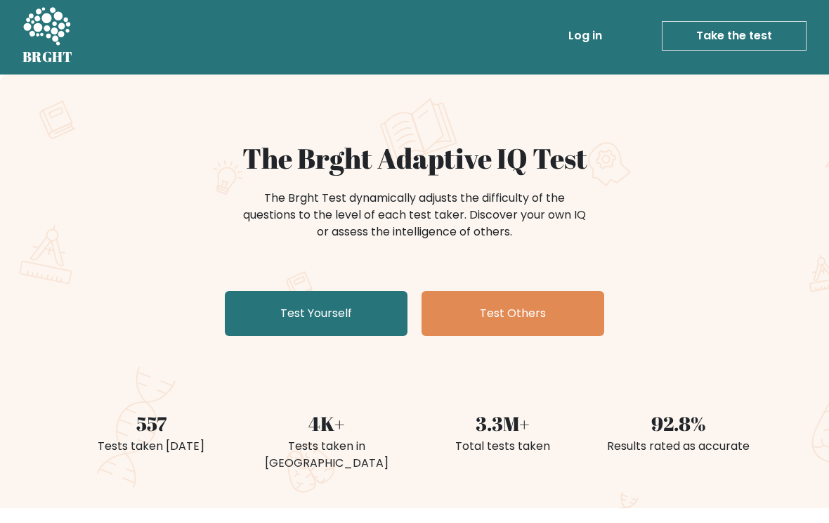
scroll to position [3, 0]
click at [236, 316] on link "Test Yourself" at bounding box center [316, 313] width 183 height 45
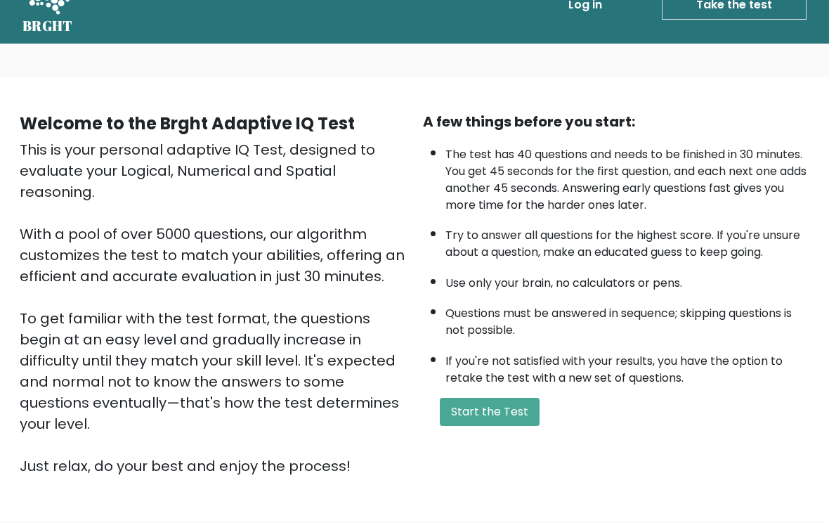
scroll to position [37, 0]
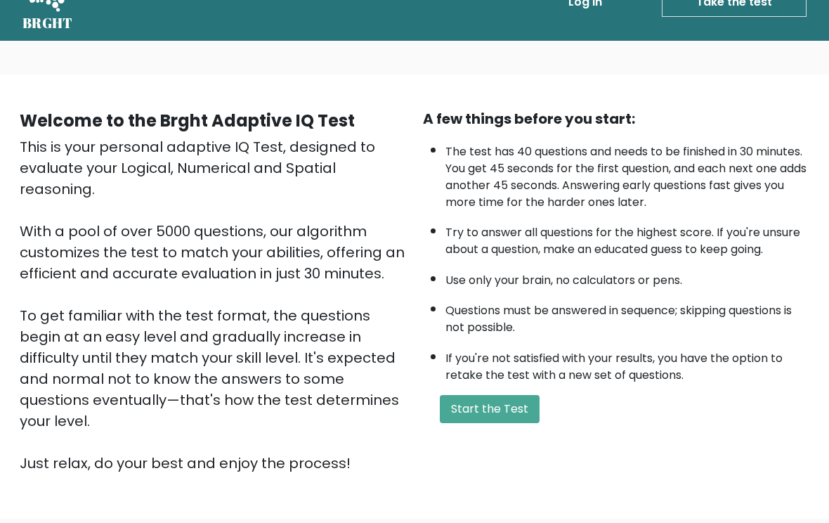
click at [488, 423] on button "Start the Test" at bounding box center [490, 409] width 100 height 28
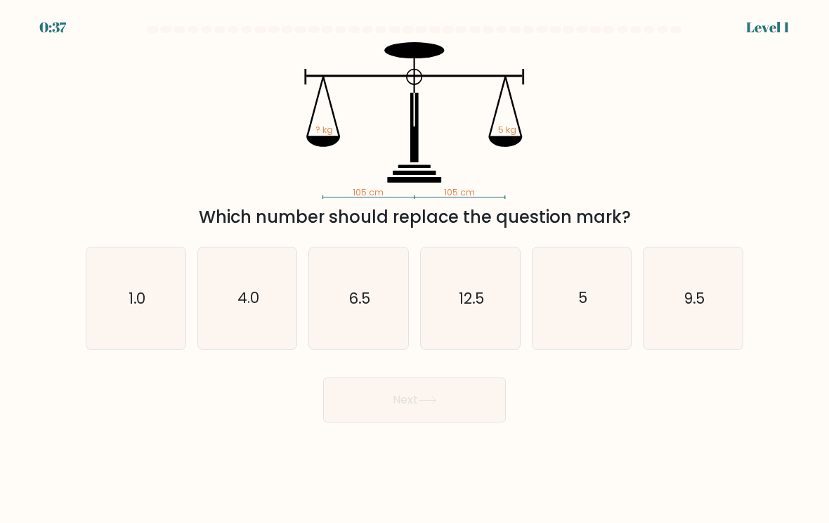
click at [585, 273] on icon "5" at bounding box center [582, 298] width 99 height 99
click at [415, 268] on input "e. 5" at bounding box center [415, 264] width 1 height 7
radio input "true"
click at [481, 395] on button "Next" at bounding box center [414, 399] width 183 height 45
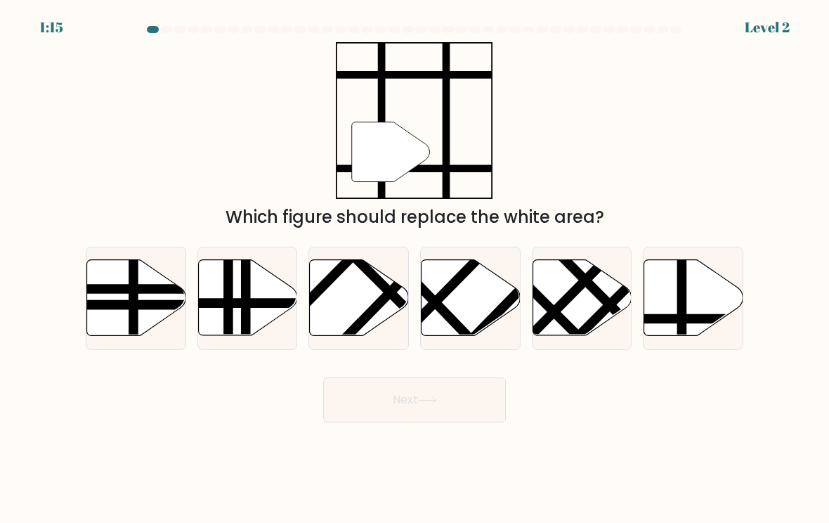
click at [660, 287] on icon at bounding box center [693, 298] width 99 height 76
click at [415, 268] on input "f." at bounding box center [415, 264] width 1 height 7
radio input "true"
click at [486, 402] on button "Next" at bounding box center [414, 399] width 183 height 45
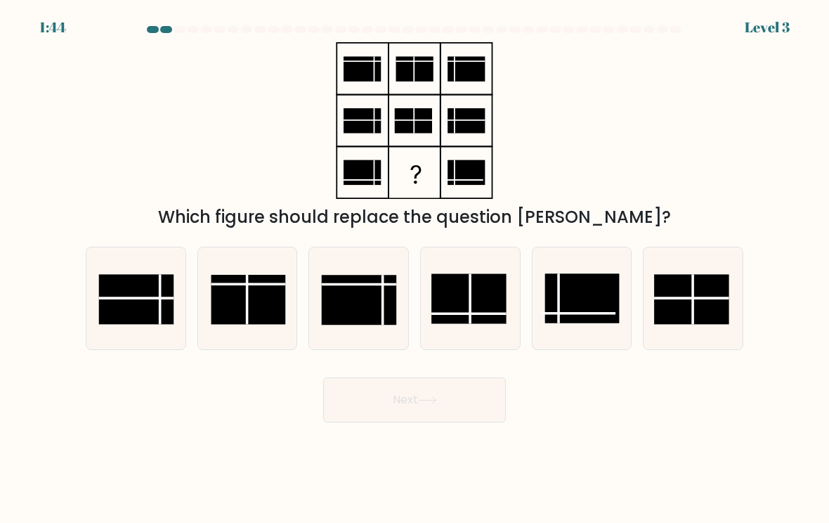
click at [489, 288] on rect at bounding box center [468, 298] width 74 height 50
click at [415, 268] on input "d." at bounding box center [415, 264] width 1 height 7
radio input "true"
click at [485, 413] on button "Next" at bounding box center [414, 399] width 183 height 45
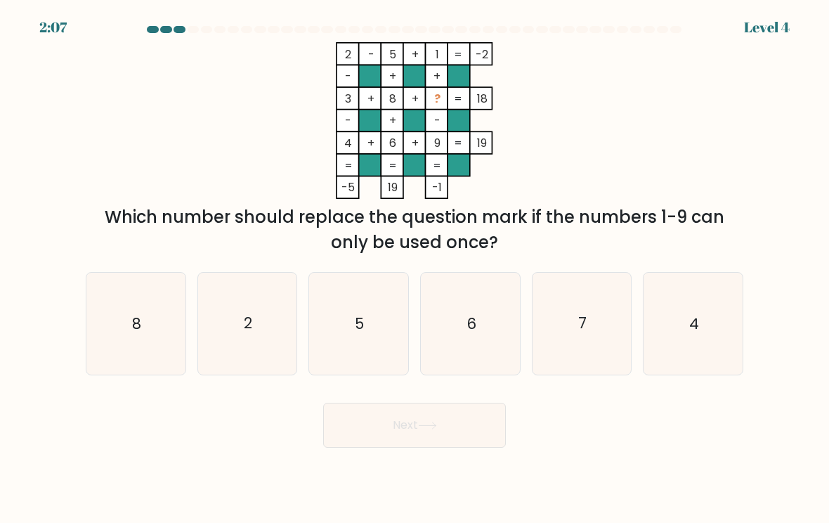
click at [575, 291] on icon "7" at bounding box center [582, 323] width 99 height 99
click at [415, 268] on input "e. 7" at bounding box center [415, 264] width 1 height 7
radio input "true"
click at [479, 434] on button "Next" at bounding box center [414, 425] width 183 height 45
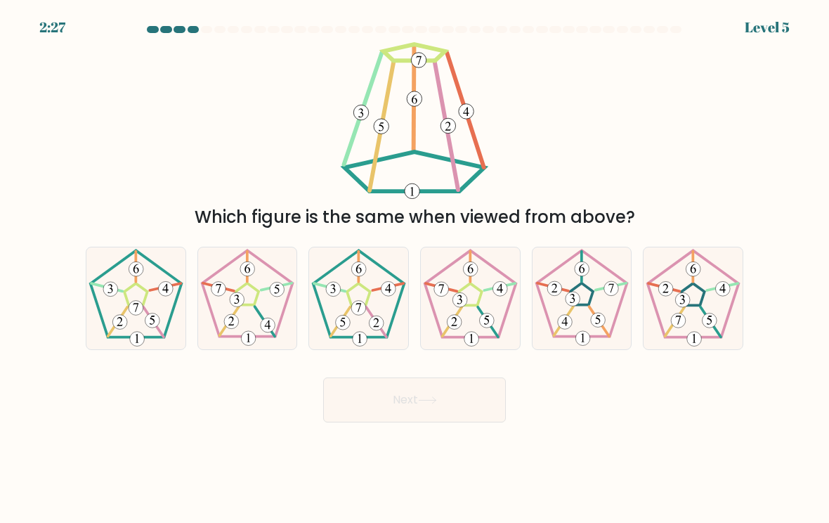
click at [382, 293] on icon at bounding box center [358, 298] width 99 height 99
click at [415, 268] on input "c." at bounding box center [415, 264] width 1 height 7
radio input "true"
click at [458, 409] on button "Next" at bounding box center [414, 399] width 183 height 45
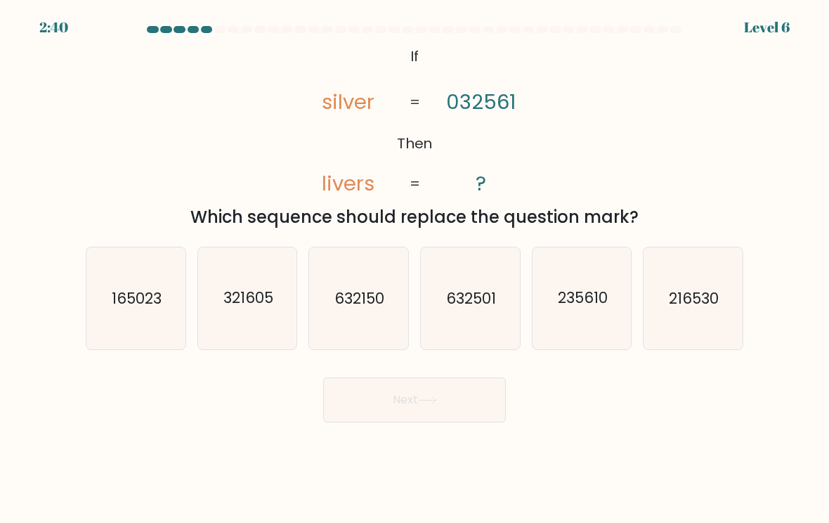
click at [602, 257] on icon "235610" at bounding box center [582, 298] width 99 height 99
click at [415, 261] on input "e. 235610" at bounding box center [415, 264] width 1 height 7
radio input "true"
click at [369, 431] on body "2:39 Level 6 If" at bounding box center [414, 261] width 829 height 523
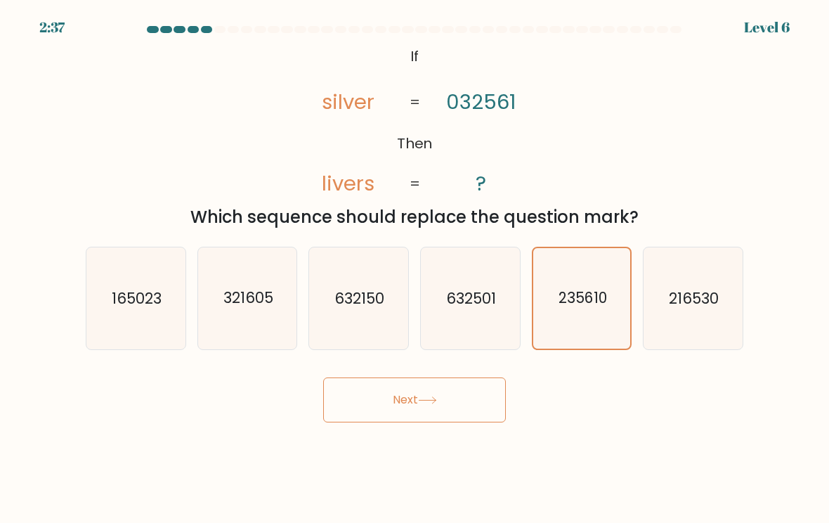
click at [483, 397] on button "Next" at bounding box center [414, 399] width 183 height 45
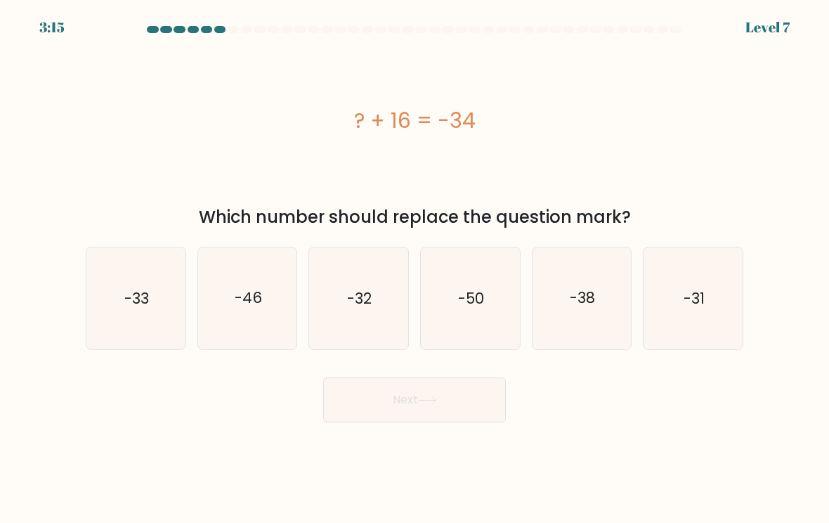
click at [493, 318] on icon "-50" at bounding box center [470, 298] width 99 height 99
click at [415, 268] on input "d. -50" at bounding box center [415, 264] width 1 height 7
radio input "true"
click at [478, 406] on button "Next" at bounding box center [414, 399] width 183 height 45
